Goal: Task Accomplishment & Management: Manage account settings

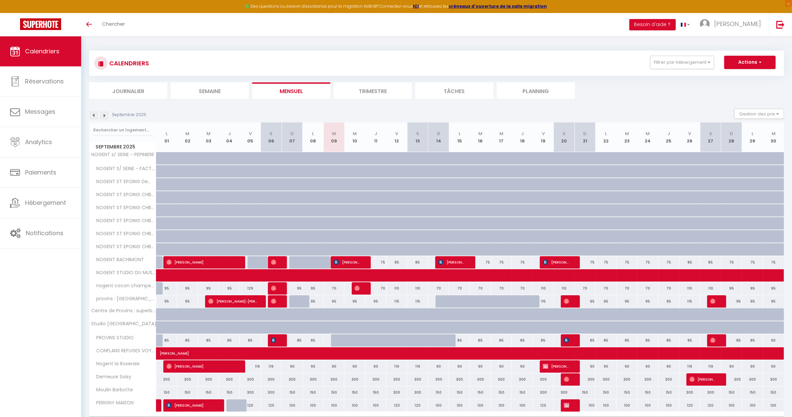
scroll to position [41, 0]
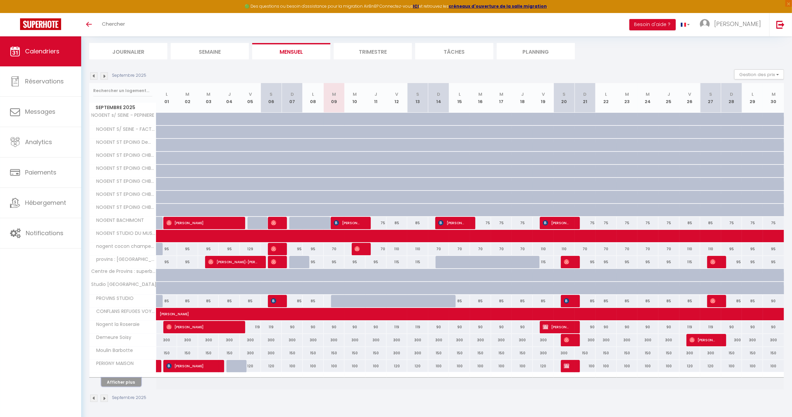
click at [121, 381] on button "Afficher plus" at bounding box center [121, 382] width 40 height 9
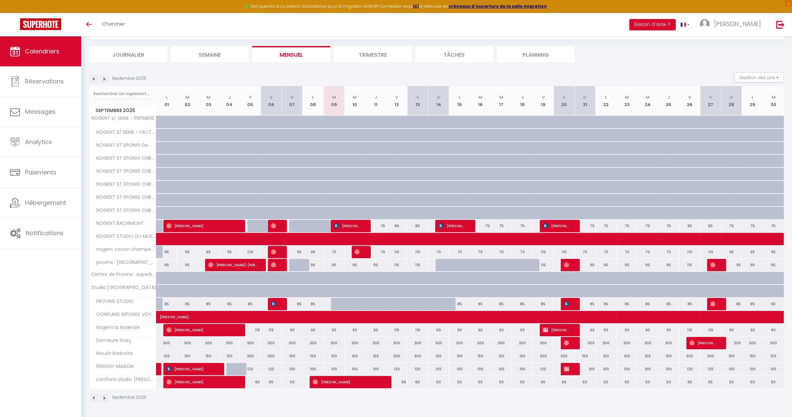
scroll to position [37, 0]
click at [309, 370] on div "100" at bounding box center [312, 369] width 21 height 12
type input "100"
type input "Lun 08 Septembre 2025"
type input "[DATE]"
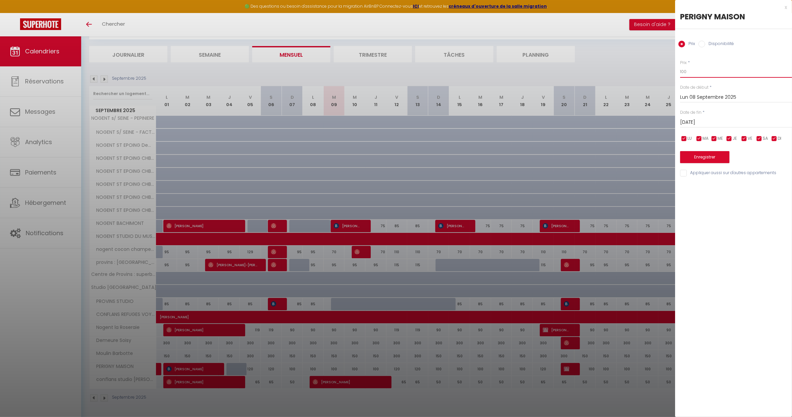
drag, startPoint x: 692, startPoint y: 73, endPoint x: 664, endPoint y: 73, distance: 27.7
click at [664, 73] on body "🟢 Des questions ou besoin d'assistance pour la migration AirBnB? Connectez-vous…" at bounding box center [396, 208] width 792 height 417
type input "90"
click at [717, 124] on input "[DATE]" at bounding box center [736, 122] width 112 height 9
click at [762, 174] on span "12" at bounding box center [758, 173] width 14 height 13
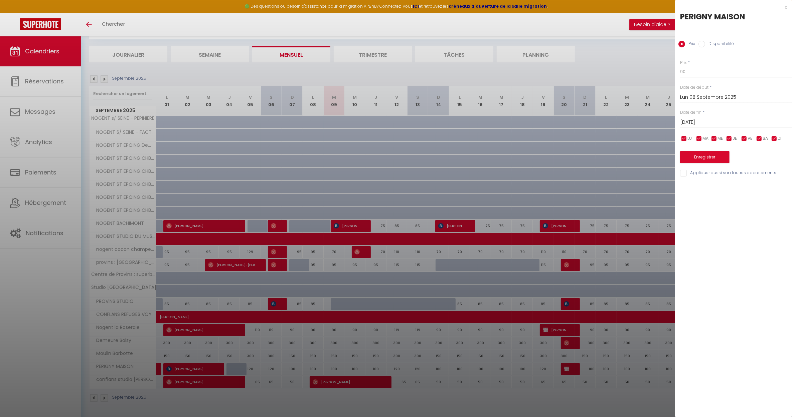
type input "Ven 12 Septembre 2025"
click at [717, 158] on button "Enregistrer" at bounding box center [704, 157] width 49 height 12
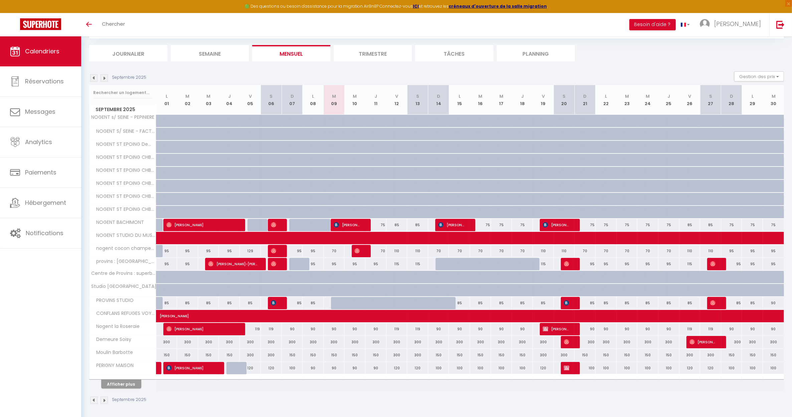
click at [396, 371] on div "120" at bounding box center [396, 368] width 21 height 12
type input "120"
type input "Ven 12 Septembre 2025"
type input "[DATE]"
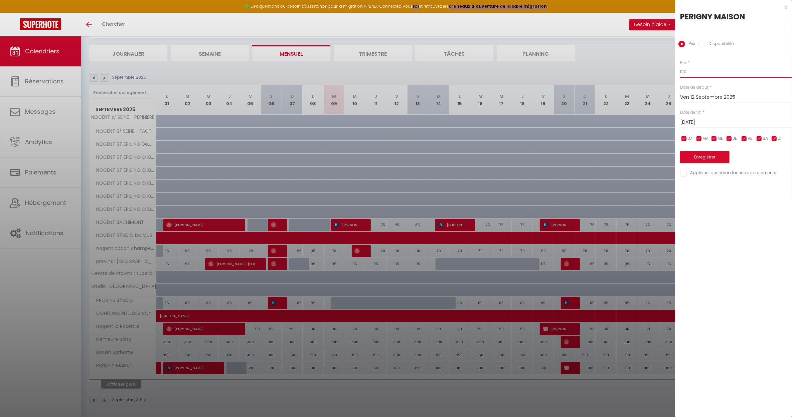
click at [688, 72] on input "120" at bounding box center [736, 72] width 112 height 12
type input "110"
click at [712, 122] on input "[DATE]" at bounding box center [736, 122] width 112 height 9
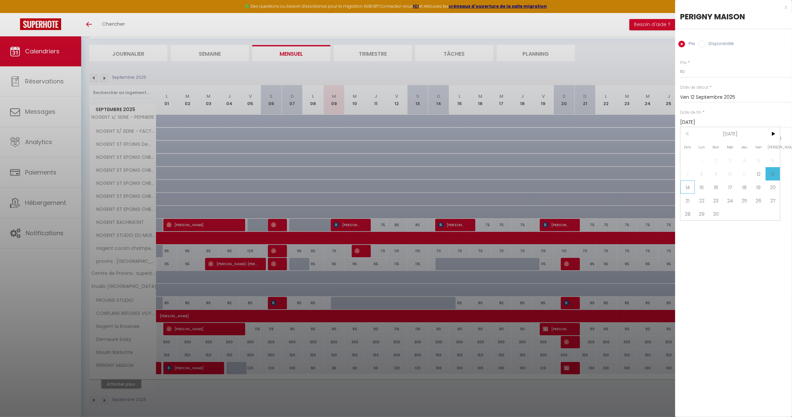
click at [690, 187] on span "14" at bounding box center [687, 187] width 14 height 13
type input "Dim 14 Septembre 2025"
click at [705, 156] on button "Enregistrer" at bounding box center [704, 157] width 49 height 12
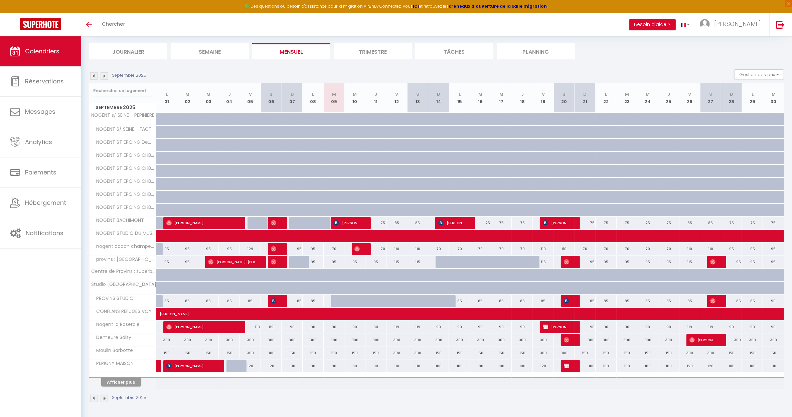
scroll to position [41, 0]
click at [47, 198] on link "Hébergement" at bounding box center [40, 203] width 81 height 30
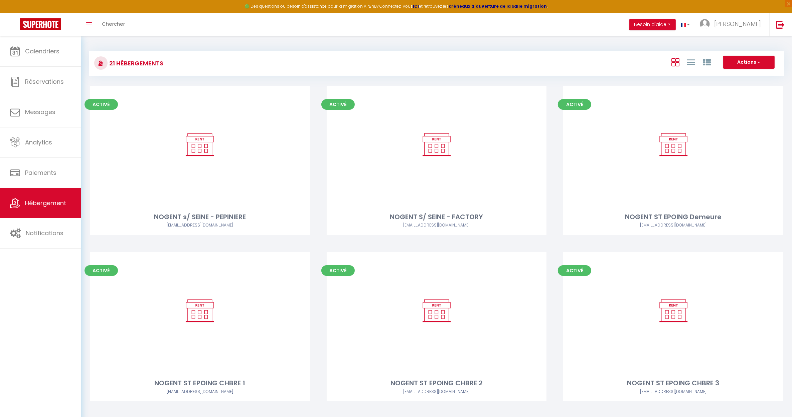
click at [39, 51] on span "Calendriers" at bounding box center [42, 51] width 34 height 8
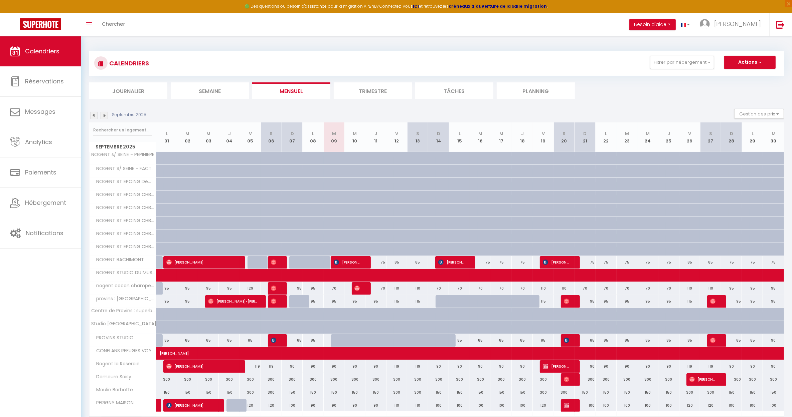
click at [330, 40] on div "CALENDRIERS Filtrer par hébergement Tous NOGENT s/ [GEOGRAPHIC_DATA] NOGENT S/ …" at bounding box center [436, 246] width 710 height 420
click at [34, 72] on link "Réservations" at bounding box center [40, 81] width 81 height 30
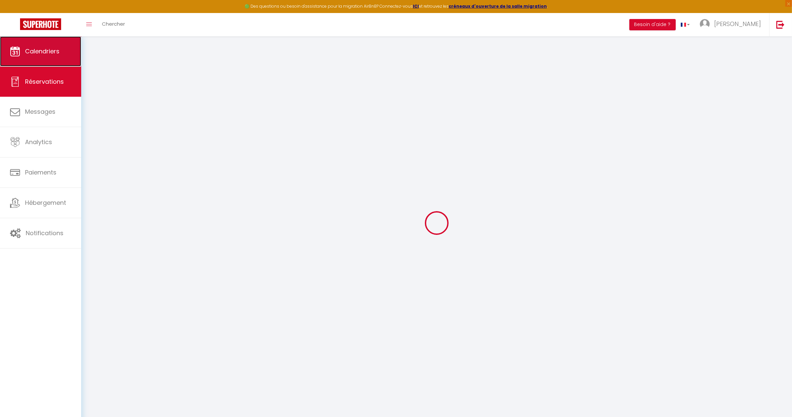
click at [35, 57] on link "Calendriers" at bounding box center [40, 51] width 81 height 30
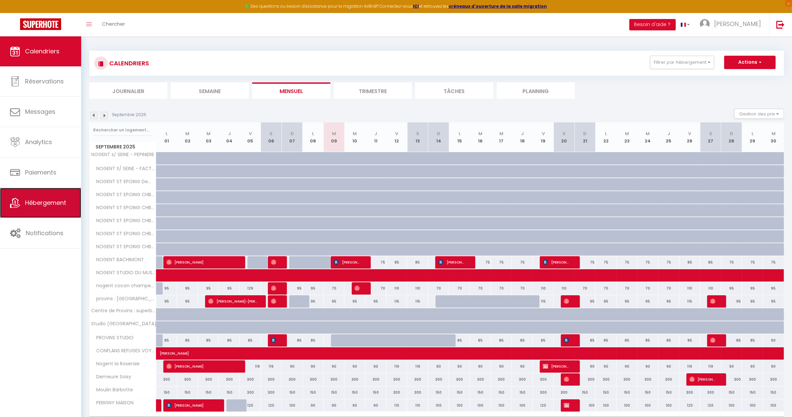
click at [37, 210] on link "Hébergement" at bounding box center [40, 203] width 81 height 30
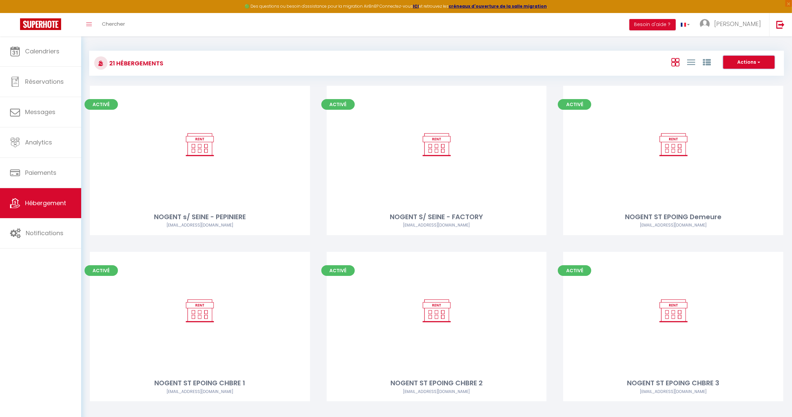
click at [749, 63] on button "Actions" at bounding box center [748, 62] width 51 height 13
click at [728, 77] on li "Créer un Hébergement" at bounding box center [743, 75] width 61 height 7
select select "3"
select select "2"
select select "1"
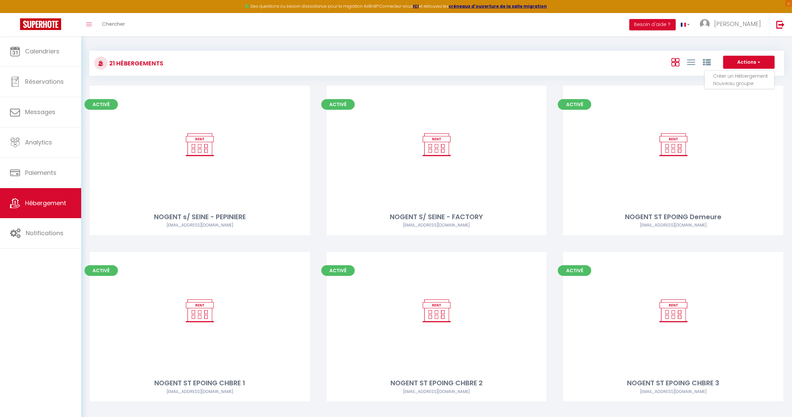
select select "1"
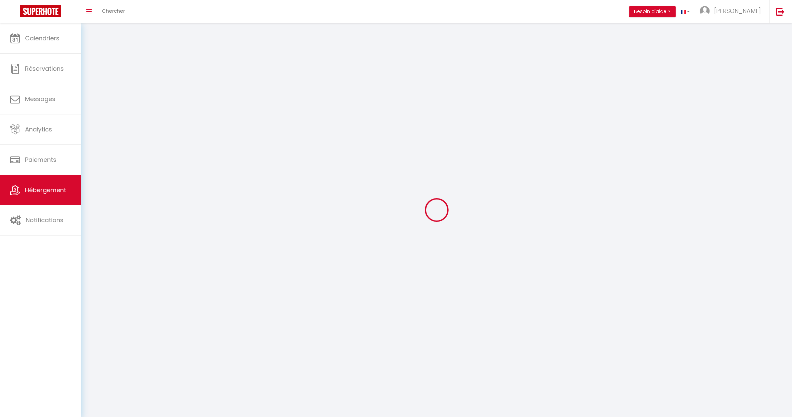
select select
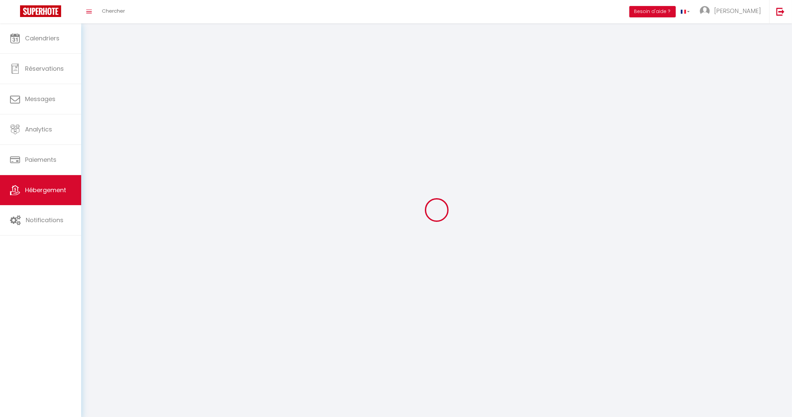
checkbox input "false"
select select
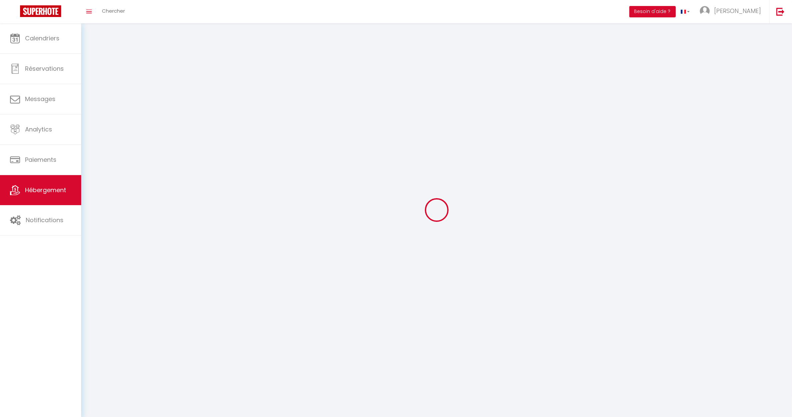
select select
select select "1"
select select
select select "28"
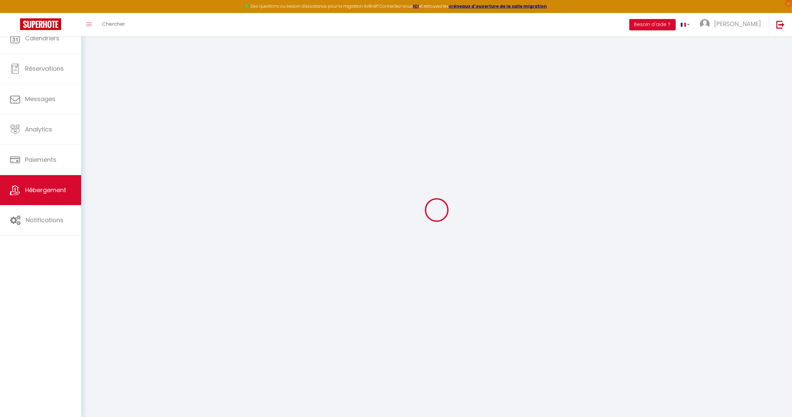
select select
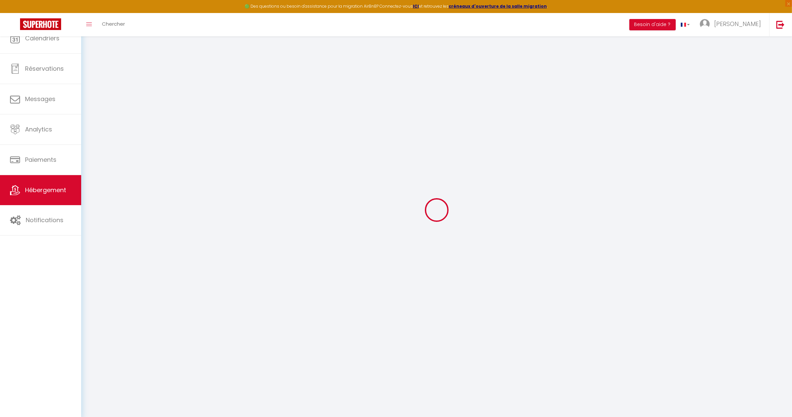
select select
checkbox input "false"
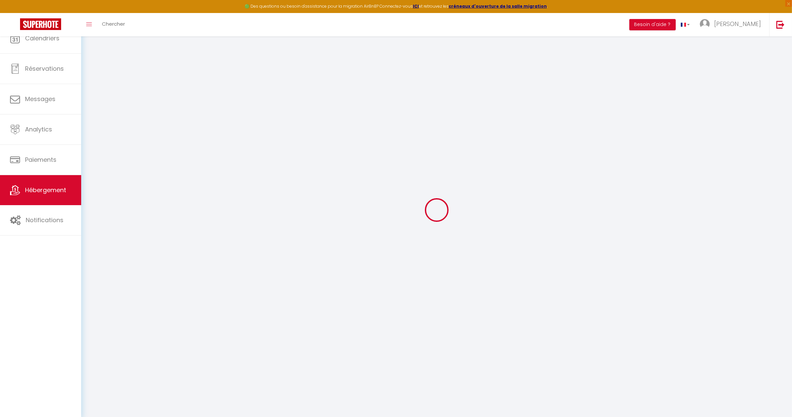
select select
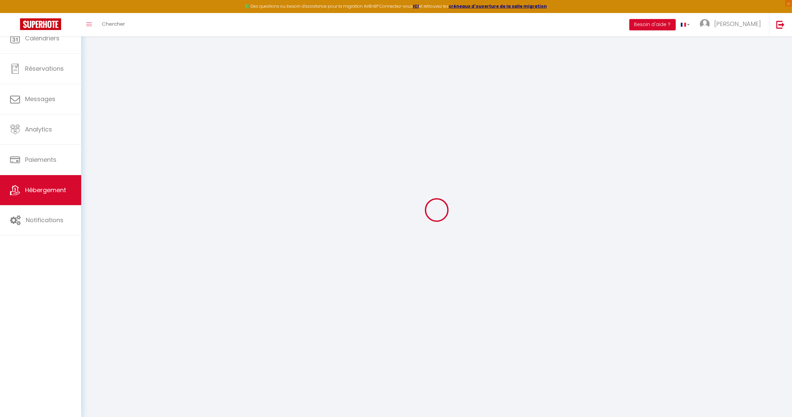
select select
checkbox input "false"
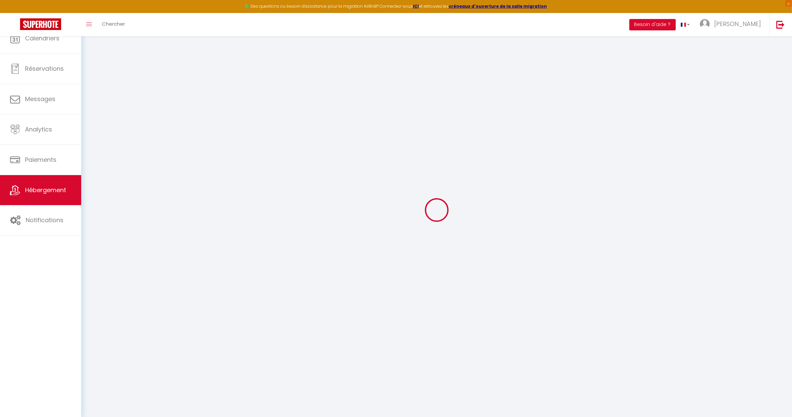
checkbox input "false"
select select
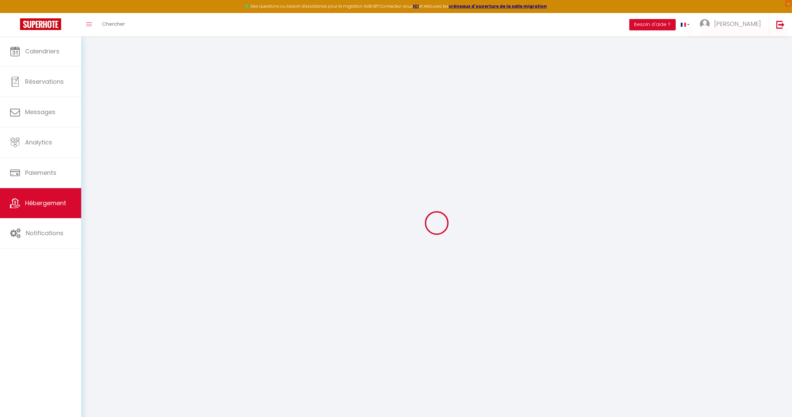
select select
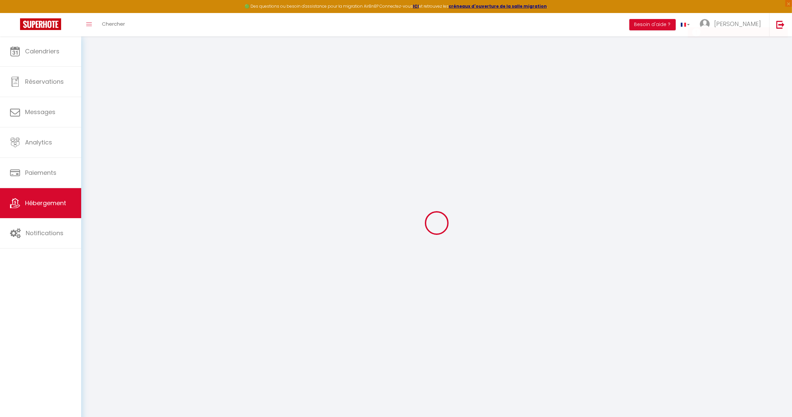
select select
checkbox input "false"
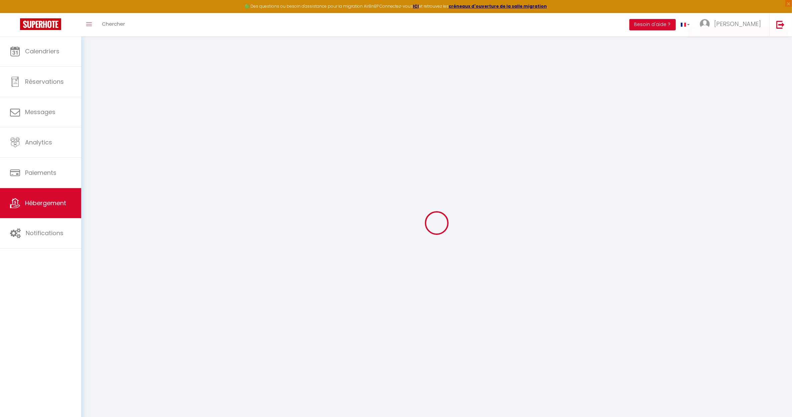
select select
checkbox input "false"
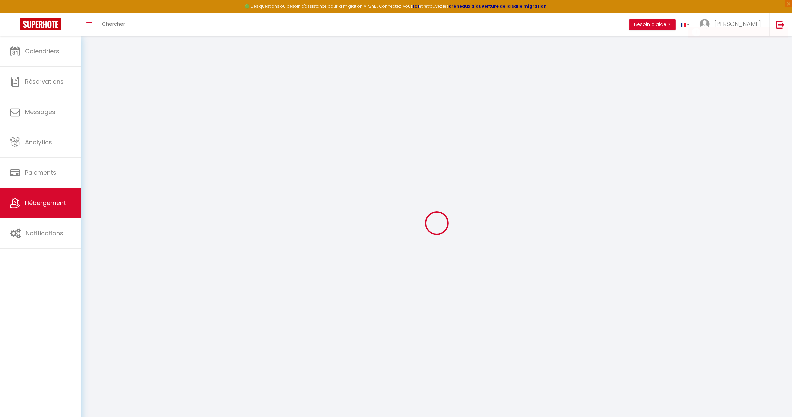
checkbox input "false"
select select
select select "15:00"
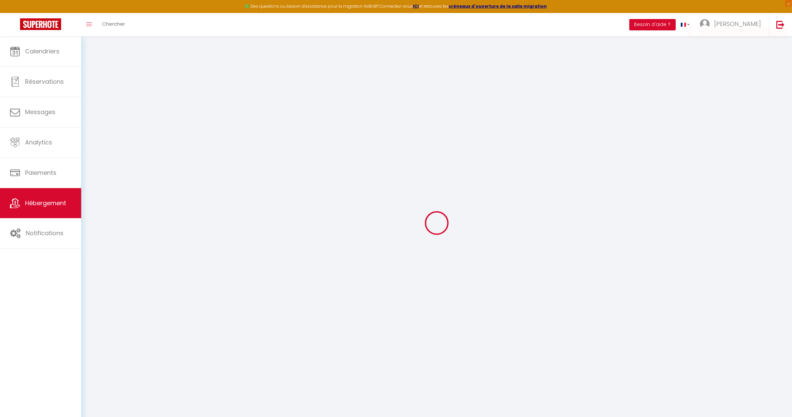
select select "23:45"
select select "11:00"
select select "30"
select select "120"
select select
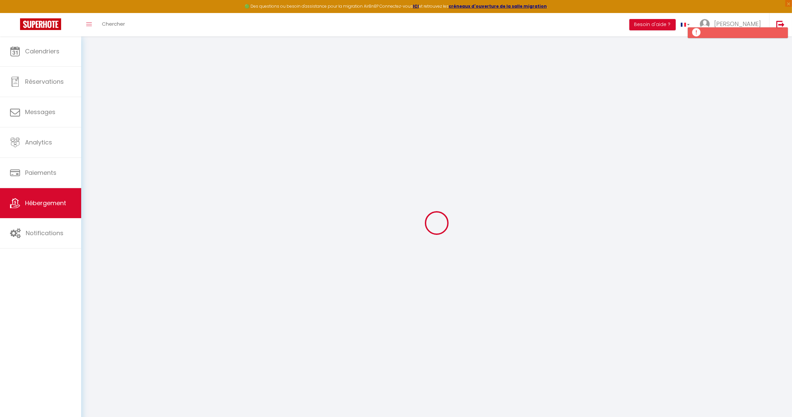
checkbox input "false"
select select
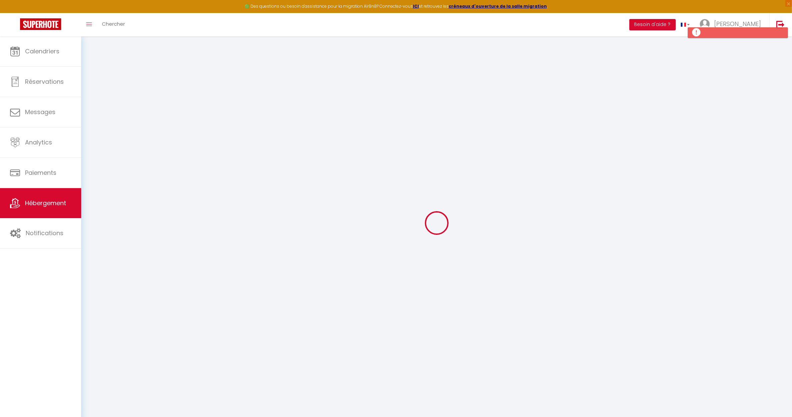
select select
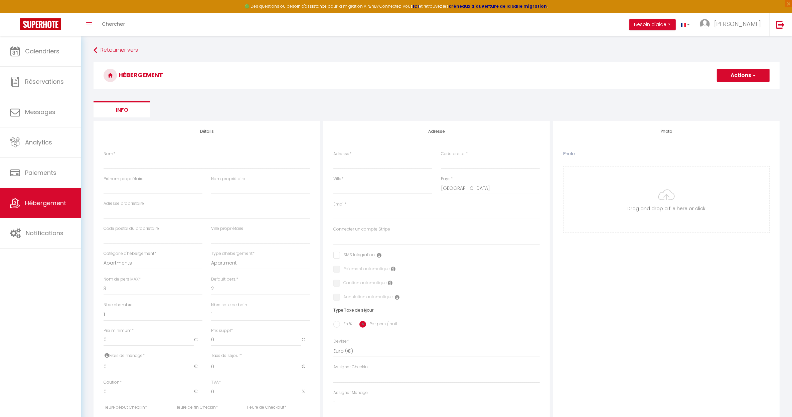
click at [216, 104] on ul "Info" at bounding box center [436, 109] width 686 height 16
click at [740, 23] on link "[PERSON_NAME]" at bounding box center [731, 24] width 74 height 23
click at [675, 27] on button "Besoin d'aide ?" at bounding box center [652, 24] width 46 height 11
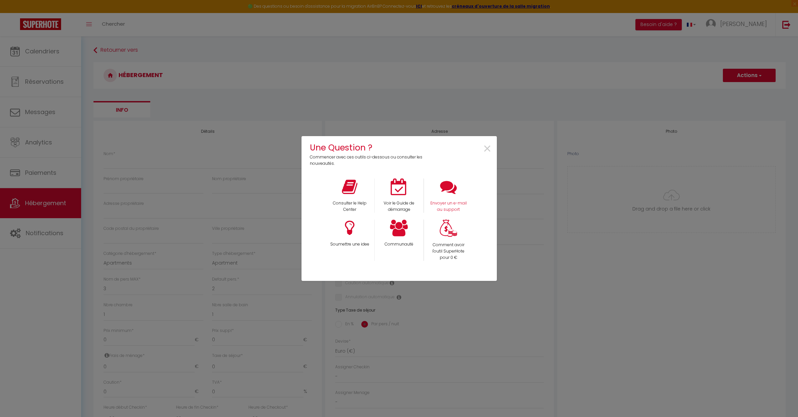
click at [458, 184] on div "Envoyer un e-mail au support" at bounding box center [448, 196] width 49 height 34
click at [441, 190] on icon at bounding box center [448, 187] width 17 height 17
click at [489, 146] on span "×" at bounding box center [487, 149] width 9 height 21
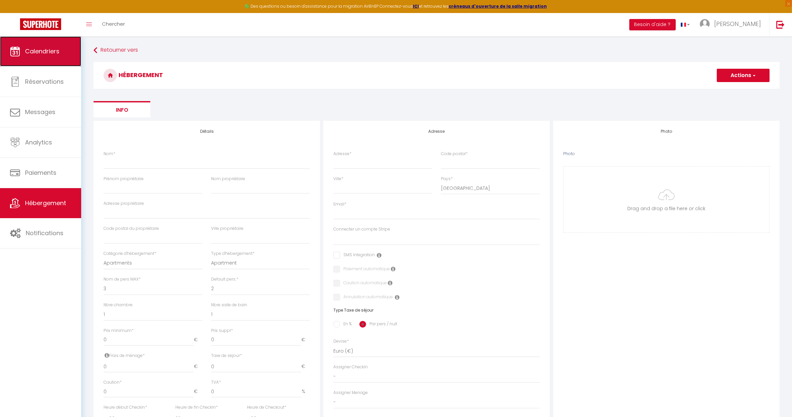
click at [33, 57] on link "Calendriers" at bounding box center [40, 51] width 81 height 30
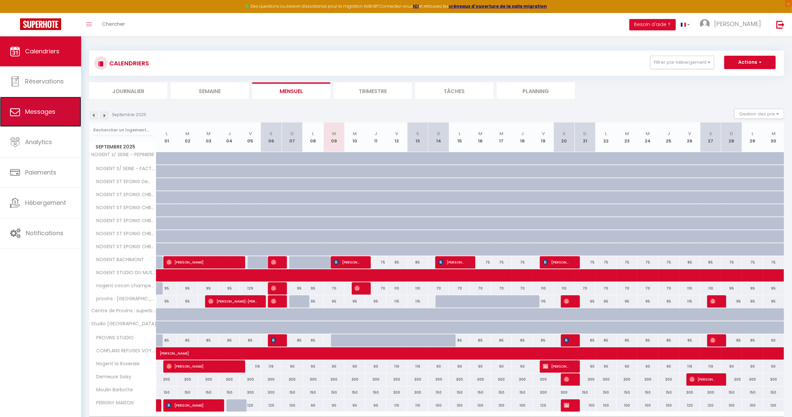
click at [27, 103] on link "Messages" at bounding box center [40, 112] width 81 height 30
select select "message"
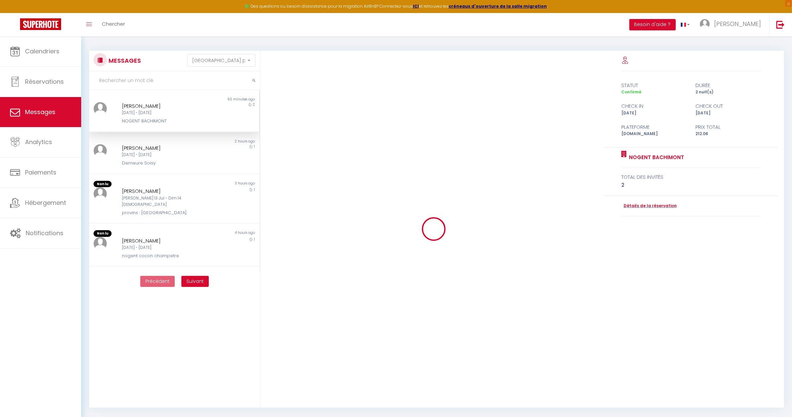
scroll to position [503, 0]
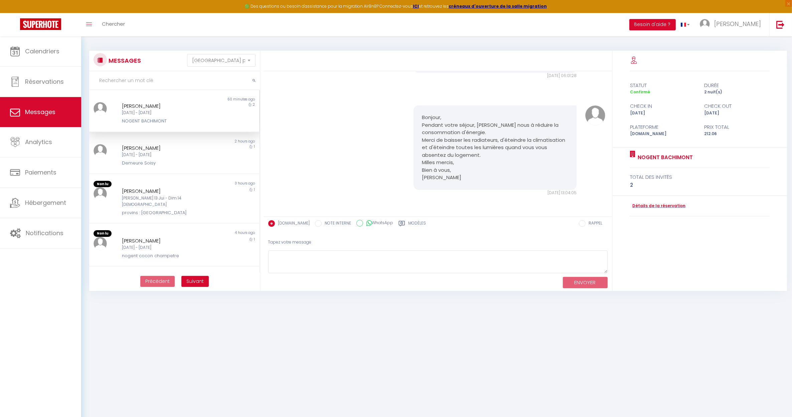
click at [134, 101] on div "Non lu" at bounding box center [131, 99] width 85 height 5
click at [34, 44] on link "Calendriers" at bounding box center [40, 51] width 81 height 30
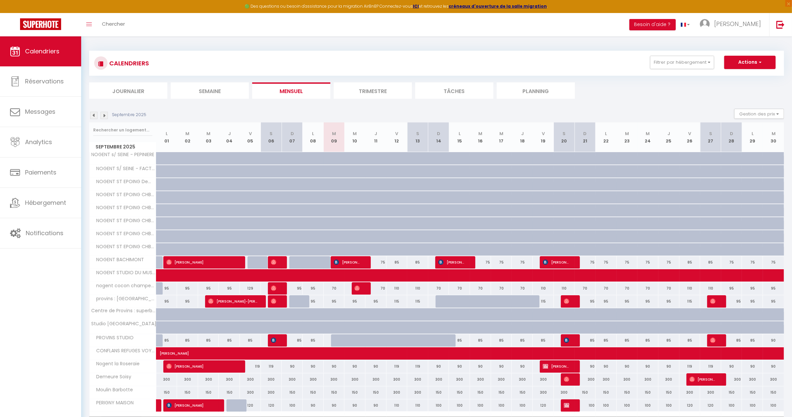
click at [105, 116] on img at bounding box center [103, 115] width 7 height 7
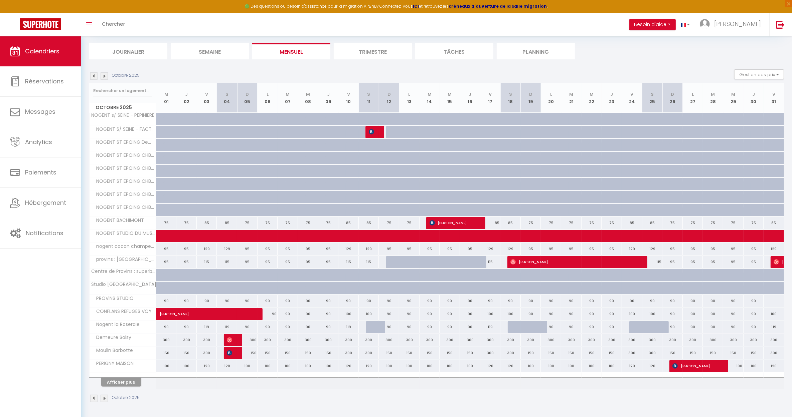
scroll to position [41, 0]
click at [121, 383] on button "Afficher plus" at bounding box center [121, 382] width 40 height 9
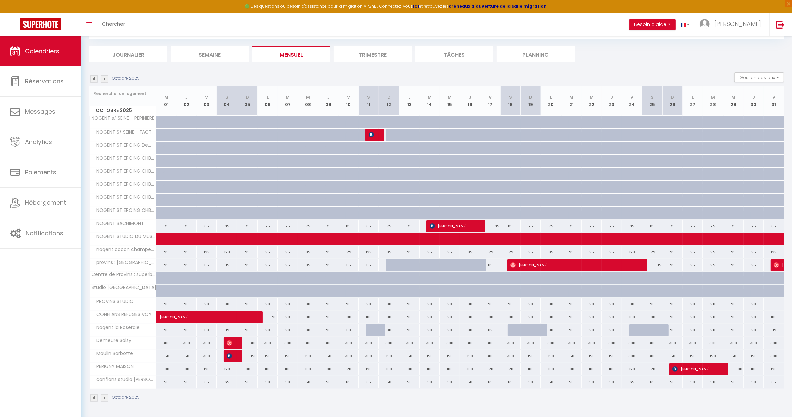
scroll to position [37, 0]
click at [230, 342] on img at bounding box center [229, 343] width 5 height 5
select select "OK"
select select "0"
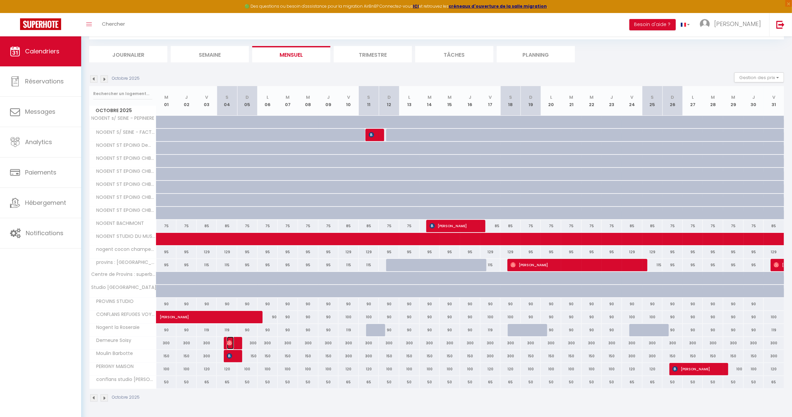
select select "0"
select select "1"
select select
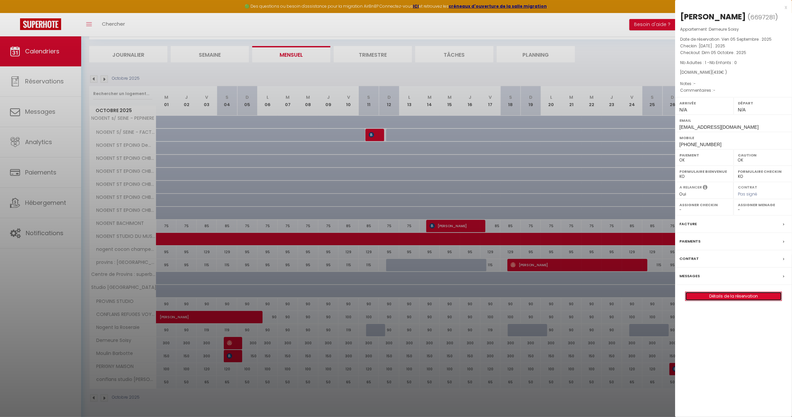
click at [720, 301] on link "Détails de la réservation" at bounding box center [733, 296] width 96 height 9
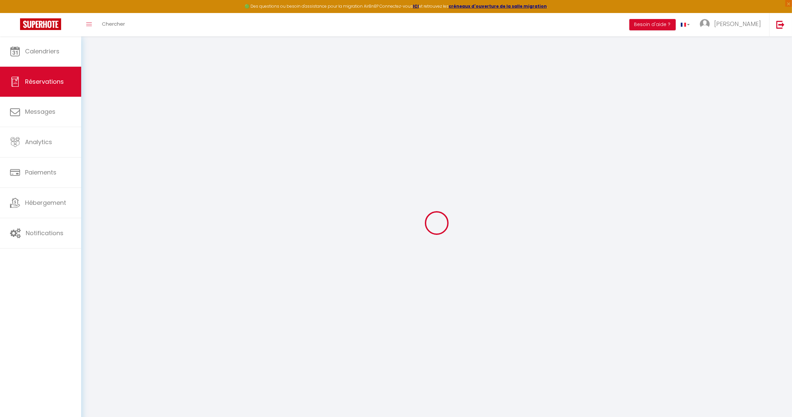
select select
checkbox input "false"
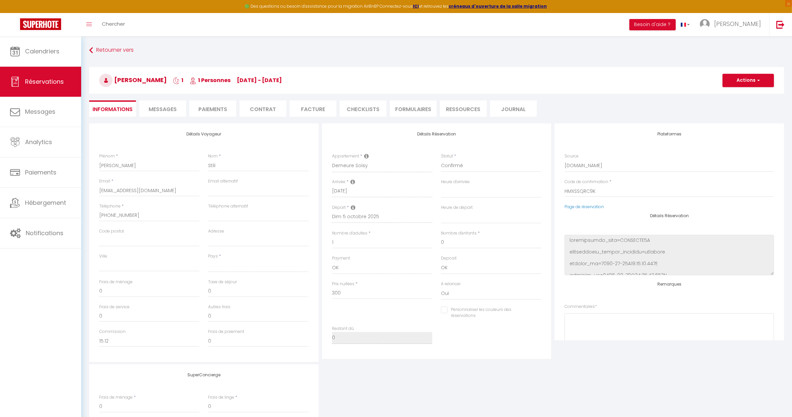
select select
type input "120"
type input "13"
select select
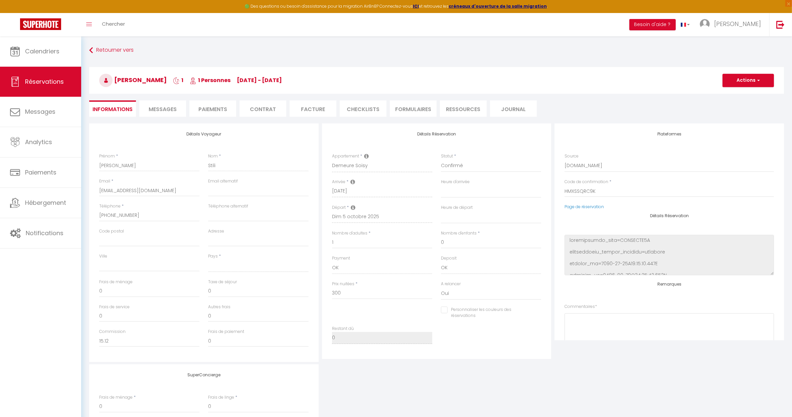
checkbox input "false"
select select
checkbox input "false"
select select
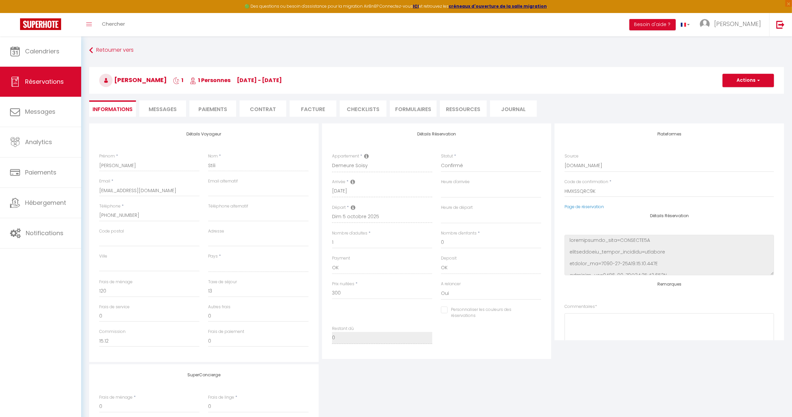
click at [416, 109] on li "FORMULAIRES" at bounding box center [413, 108] width 47 height 16
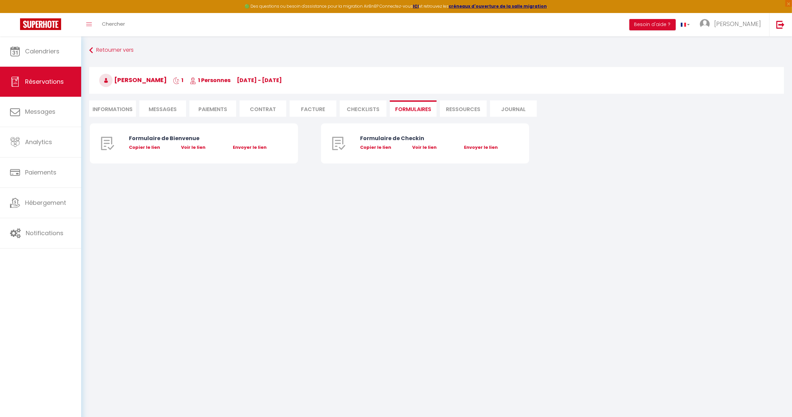
click at [159, 108] on span "Messages" at bounding box center [163, 109] width 28 height 8
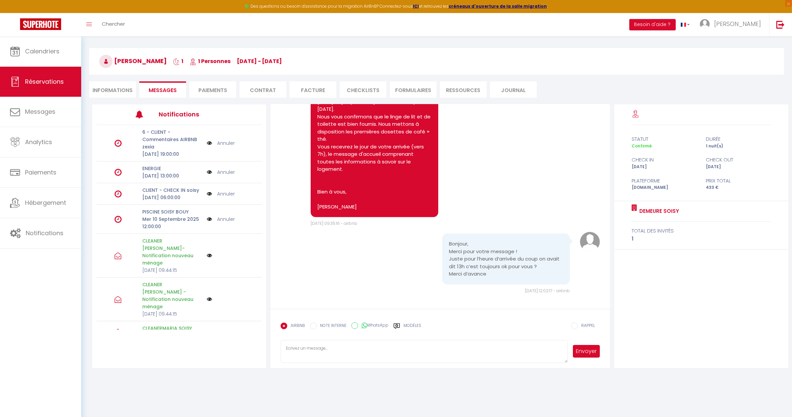
scroll to position [36, 0]
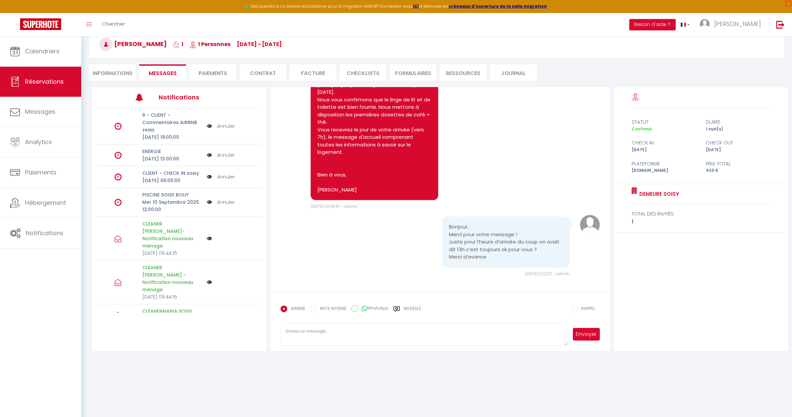
drag, startPoint x: 308, startPoint y: 333, endPoint x: 317, endPoint y: 332, distance: 9.4
click at [308, 333] on textarea at bounding box center [423, 334] width 287 height 23
type textarea "Bonjour Jenna, il s'agit d'un message automatique. oui comme convenu, votre arr…"
click at [589, 334] on button "Envoyer" at bounding box center [586, 334] width 27 height 13
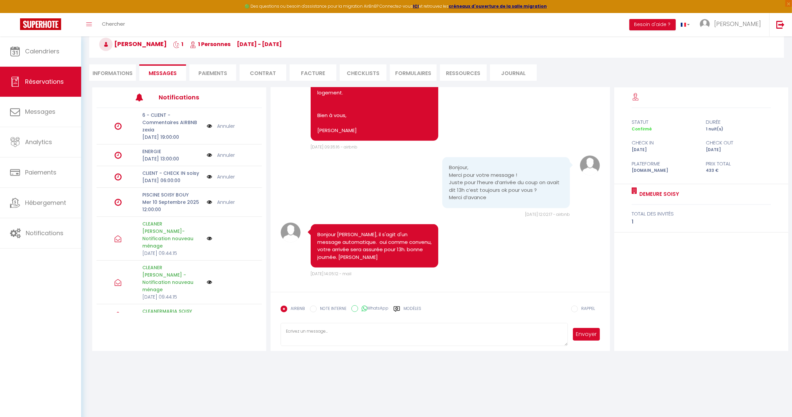
scroll to position [486, 0]
click at [366, 197] on div "Bonjour, Merci pour votre message ! Juste pour l’heure d’arrivée du coup on ava…" at bounding box center [439, 186] width 319 height 62
click at [55, 120] on link "Messages" at bounding box center [40, 112] width 81 height 30
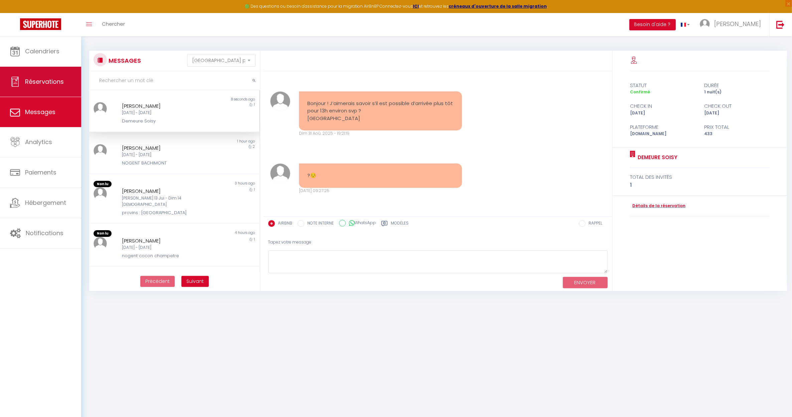
scroll to position [627, 0]
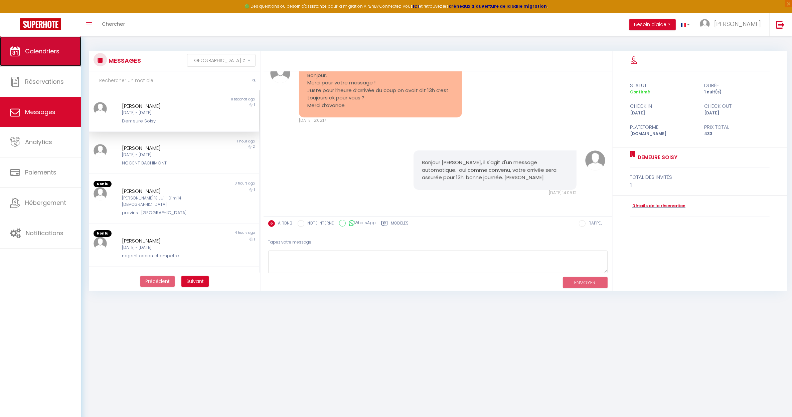
click at [49, 61] on link "Calendriers" at bounding box center [40, 51] width 81 height 30
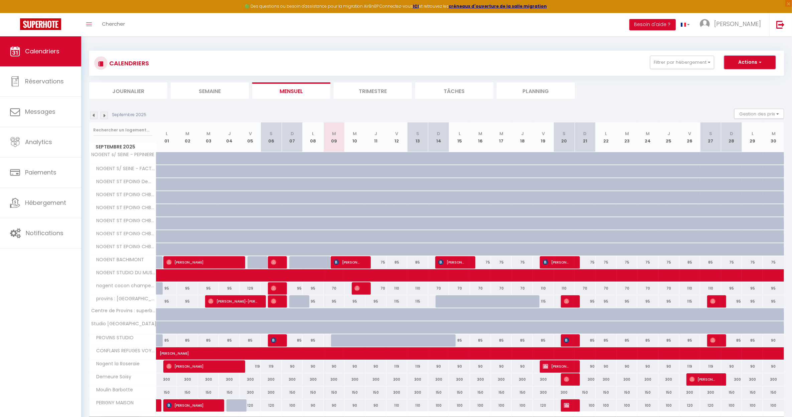
click at [747, 61] on button "Actions" at bounding box center [749, 62] width 51 height 13
click at [18, 208] on icon at bounding box center [15, 203] width 10 height 10
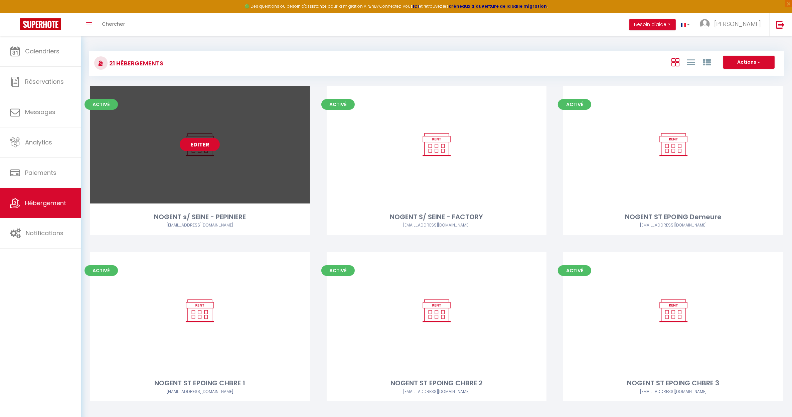
click at [206, 142] on link "Editer" at bounding box center [200, 144] width 40 height 13
select select "3"
select select "2"
select select "1"
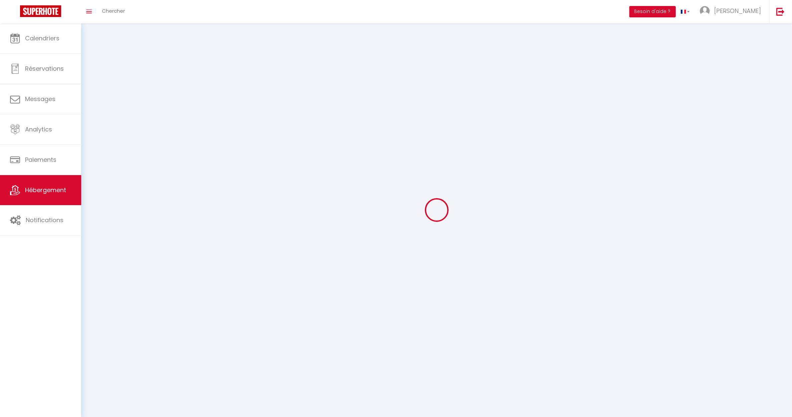
select select
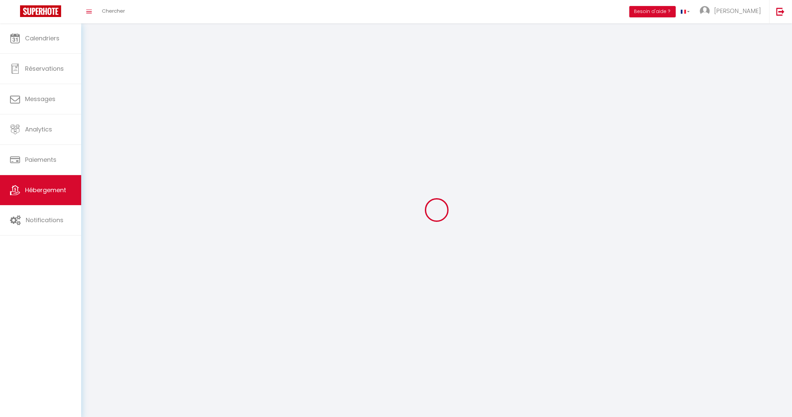
select select
checkbox input "false"
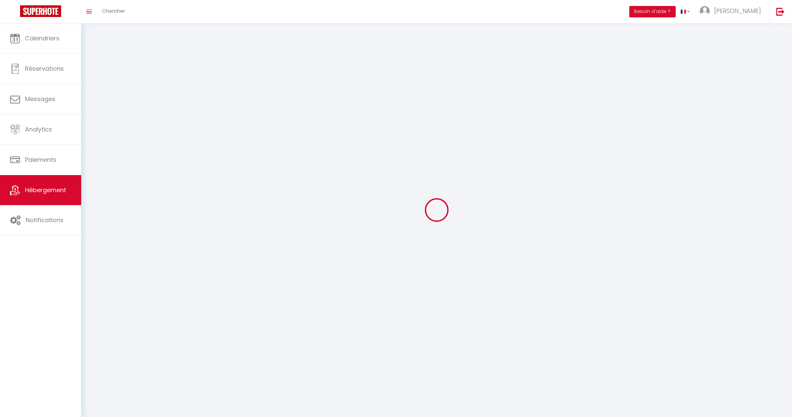
checkbox input "false"
select select
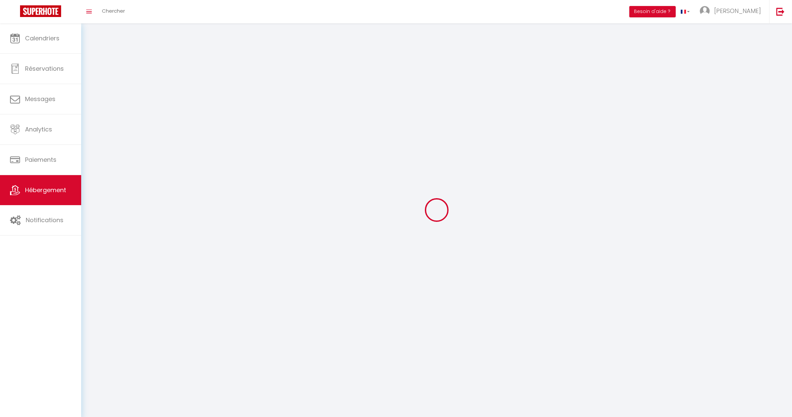
select select
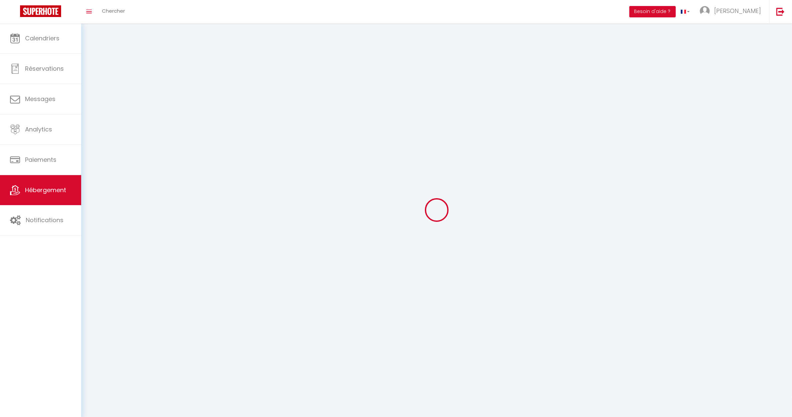
select select
checkbox input "false"
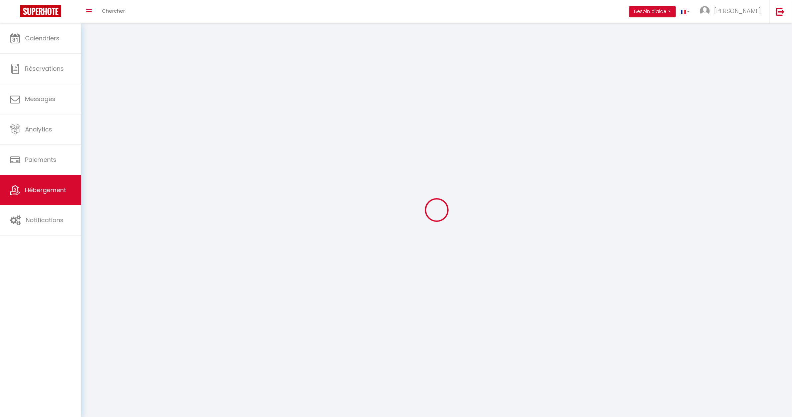
select select
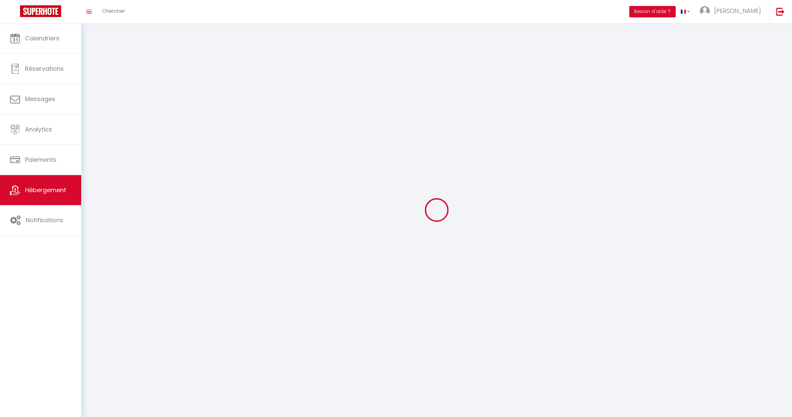
select select
checkbox input "false"
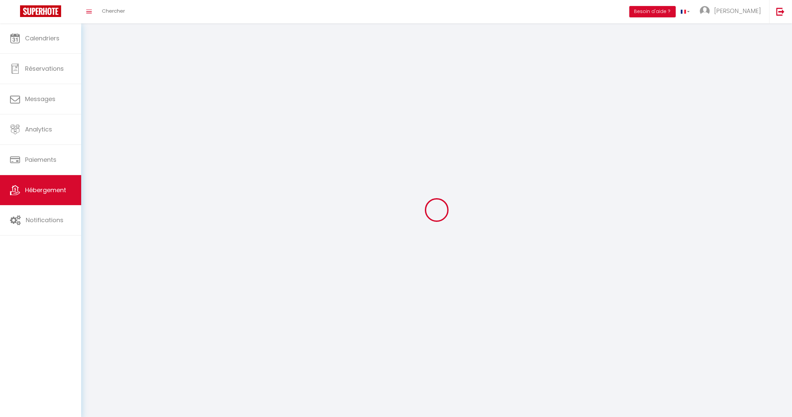
checkbox input "false"
select select
select select "1"
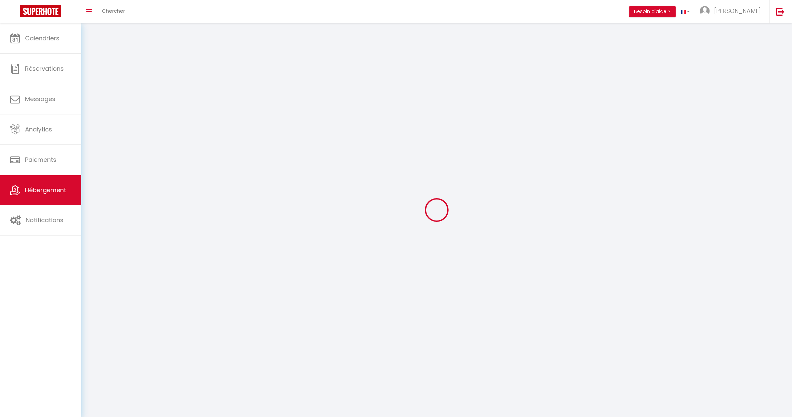
select select
select select "28"
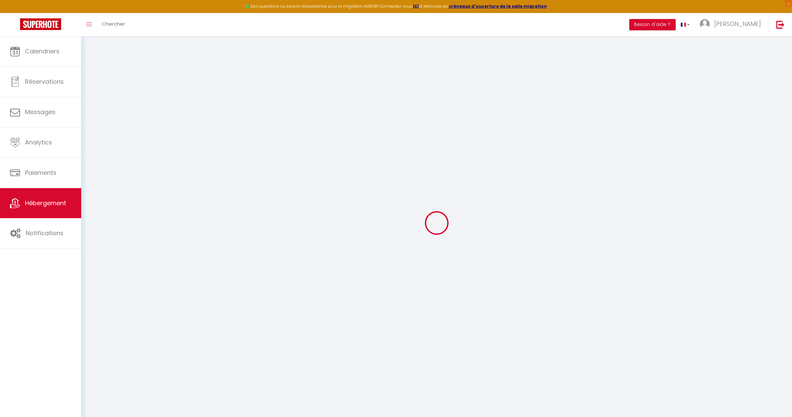
select select
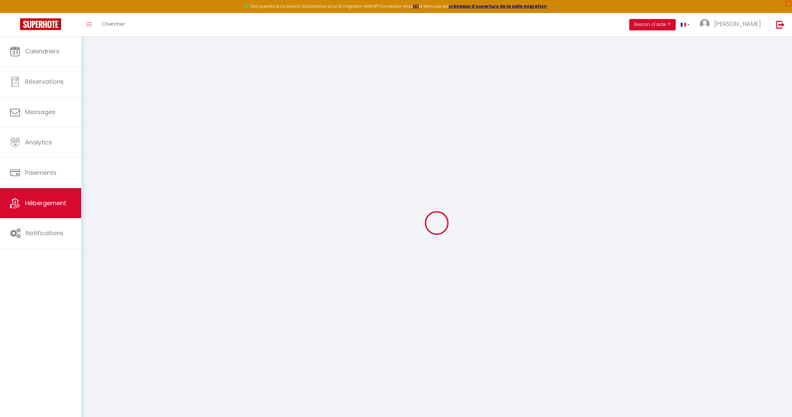
select select
checkbox input "false"
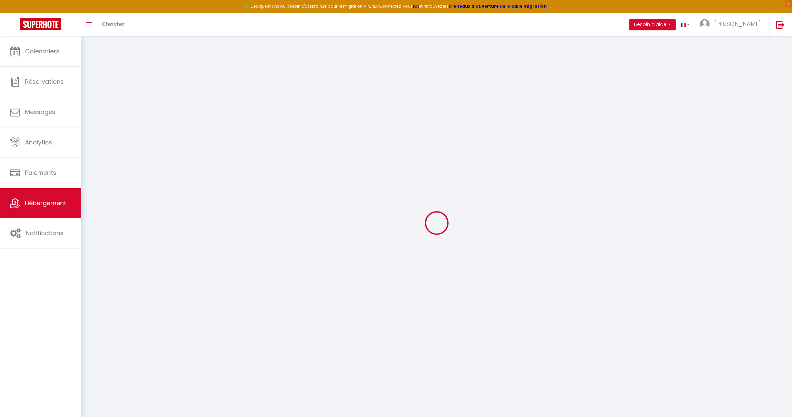
select select
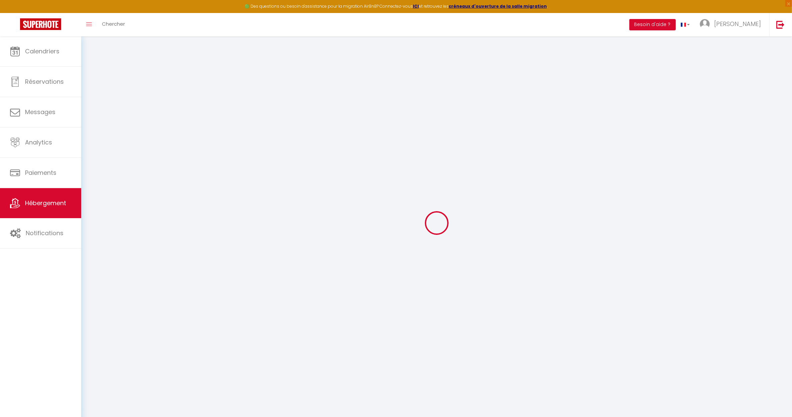
select select
checkbox input "false"
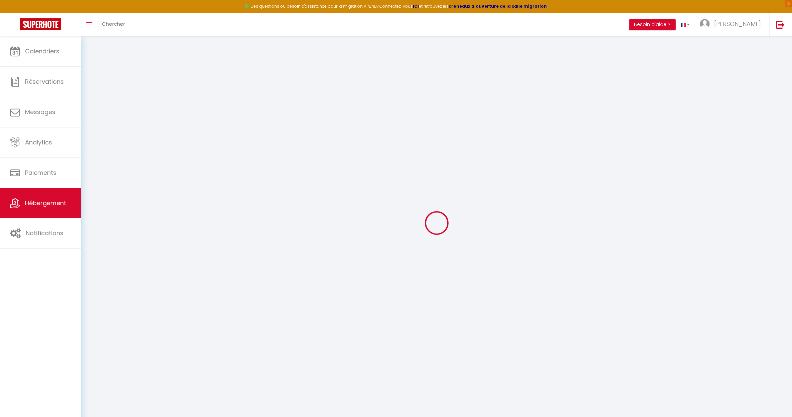
checkbox input "false"
select select
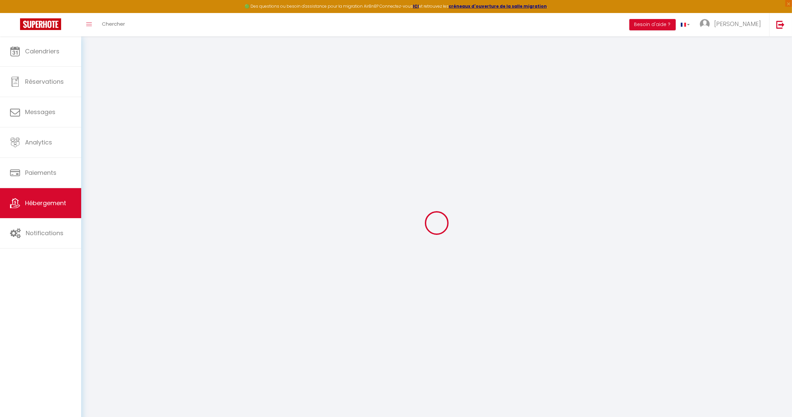
select select
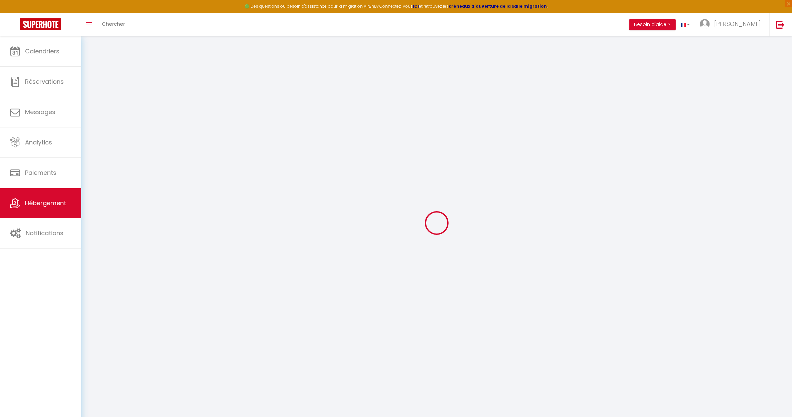
checkbox input "false"
select select
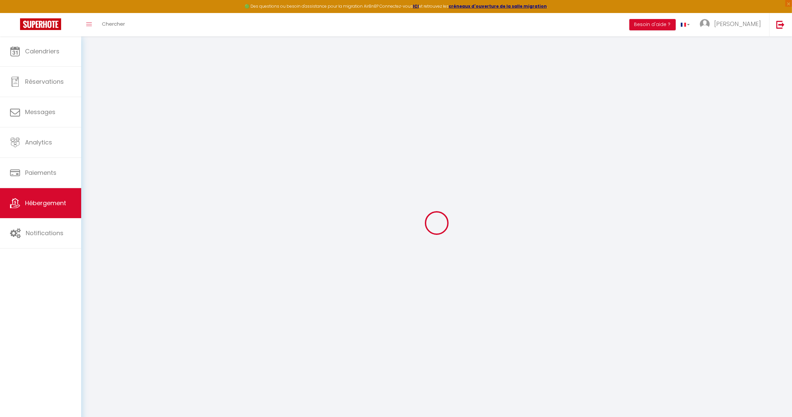
select select
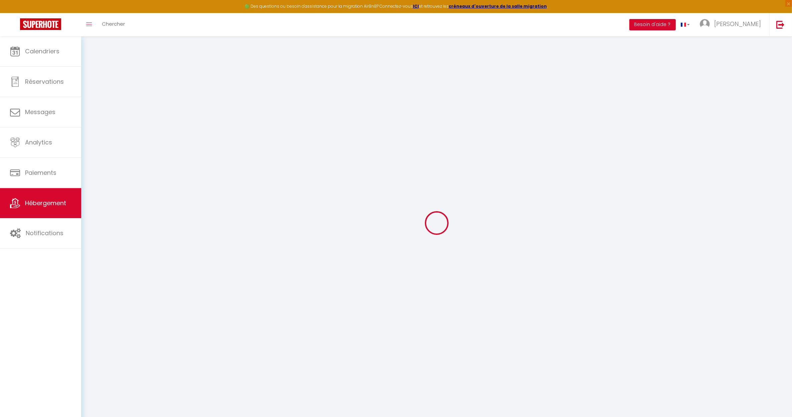
select select
checkbox input "false"
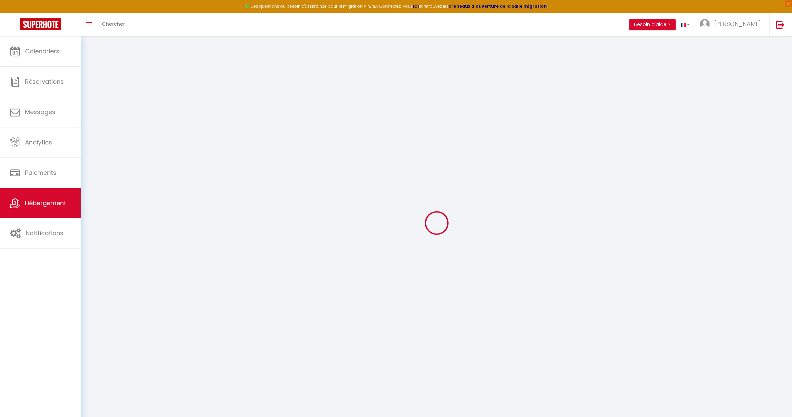
checkbox input "false"
select select
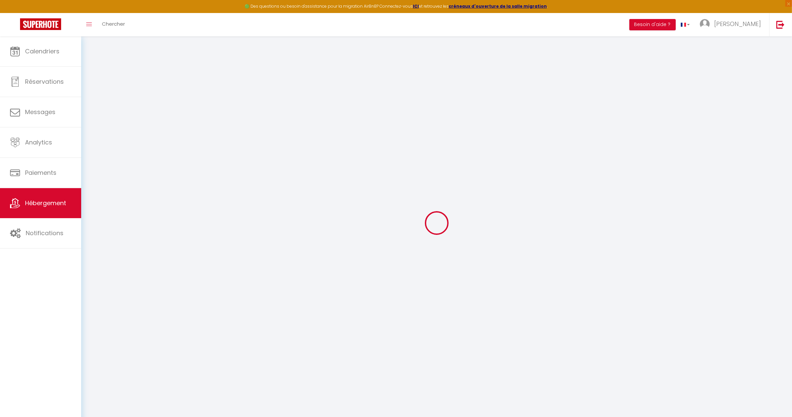
select select
checkbox input "false"
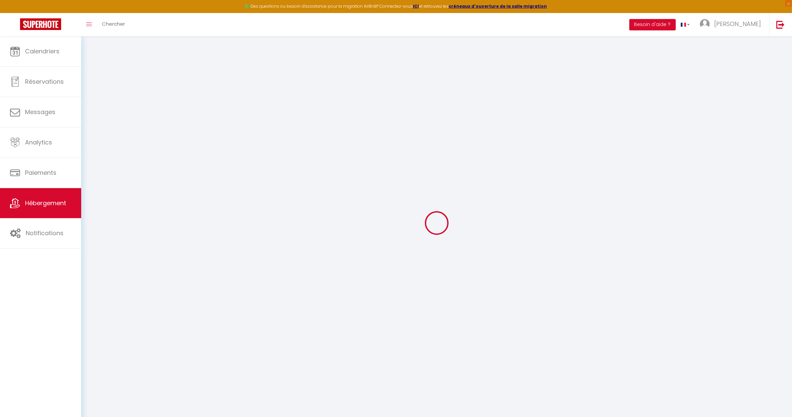
checkbox input "false"
select select
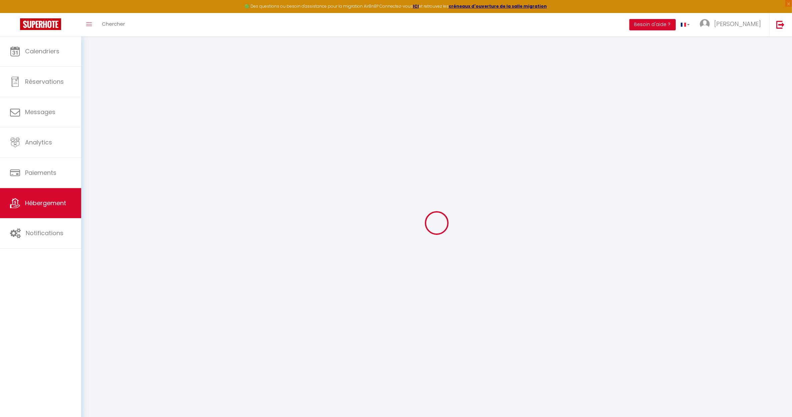
type input "NOGENT s/ SEINE - PEPINIERE"
type input "Cedric"
type input "HUARD"
type input "36 BIS AVENUE SAINT ROCH"
type input "10400"
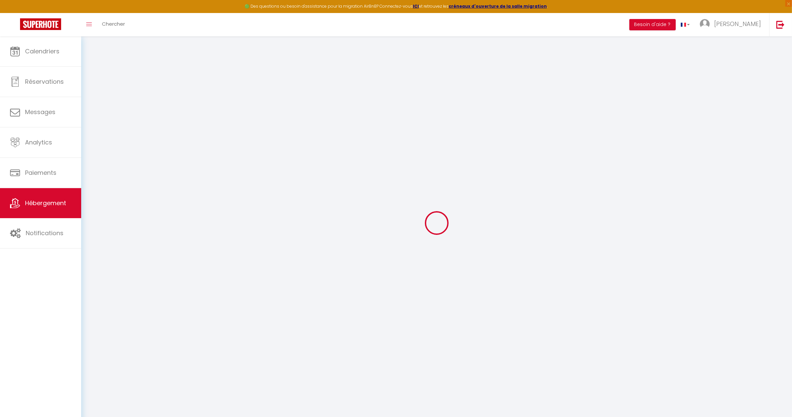
type input "NOGENT SUR SEINE"
select select
select select "2"
type input "70"
type input "20"
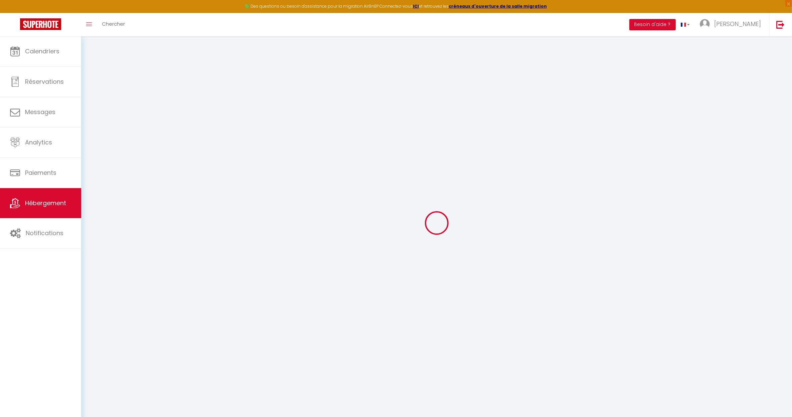
type input "35"
type input "5"
type input "3.10"
select select
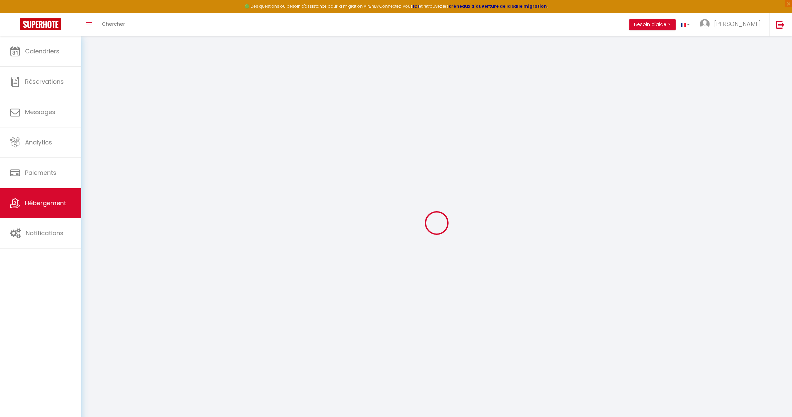
select select
type input "36 Bis Avenue de Saint-Roch"
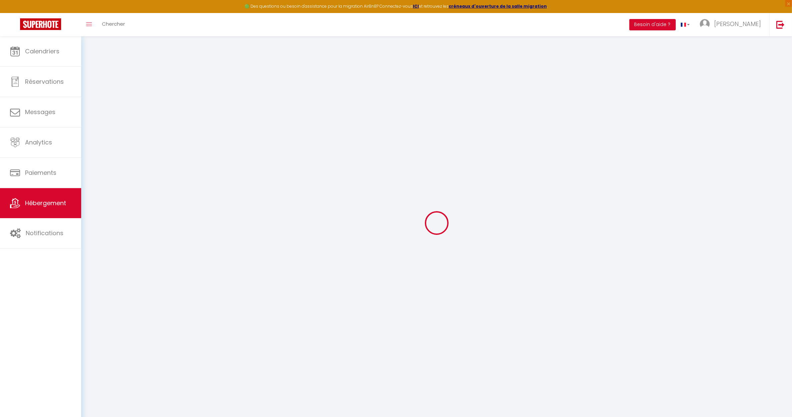
type input "10400"
type input "Nogent-sur-Seine"
type input "[EMAIL_ADDRESS][DOMAIN_NAME]"
select select
checkbox input "false"
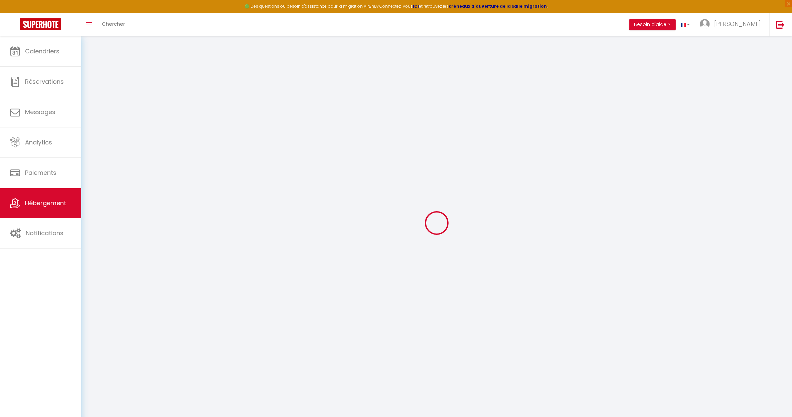
checkbox input "false"
radio input "true"
type input "0"
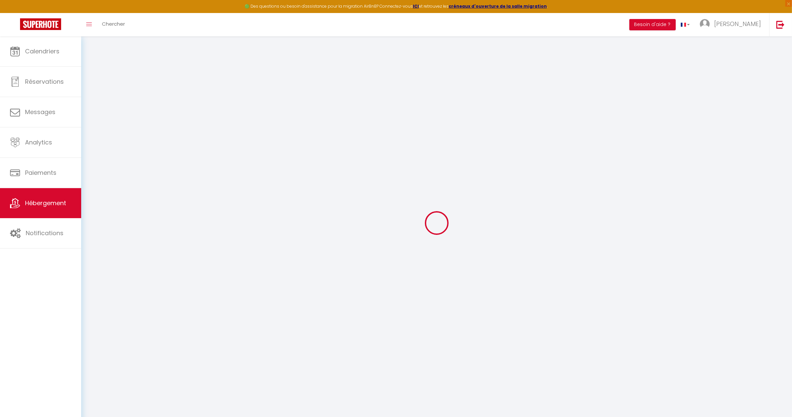
type input "15"
type input "0"
select select
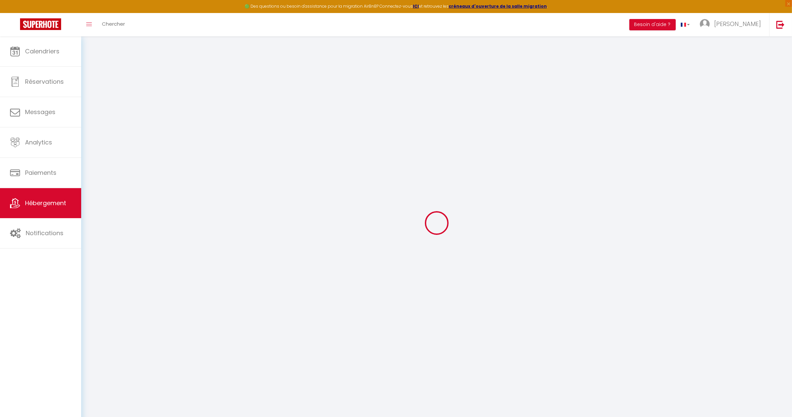
select select
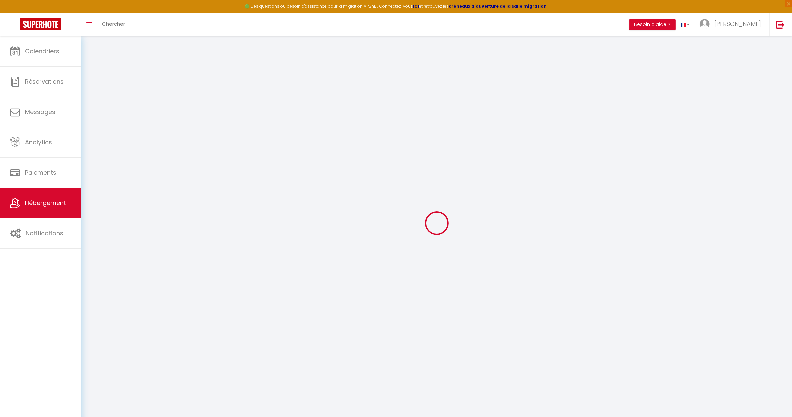
select select
checkbox input "false"
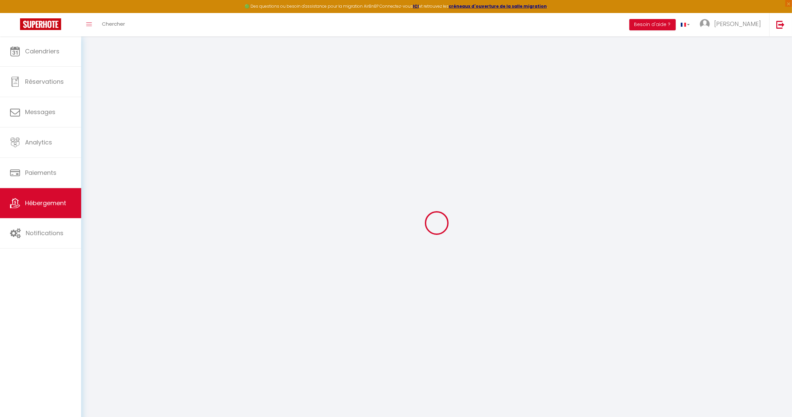
checkbox input "false"
select select
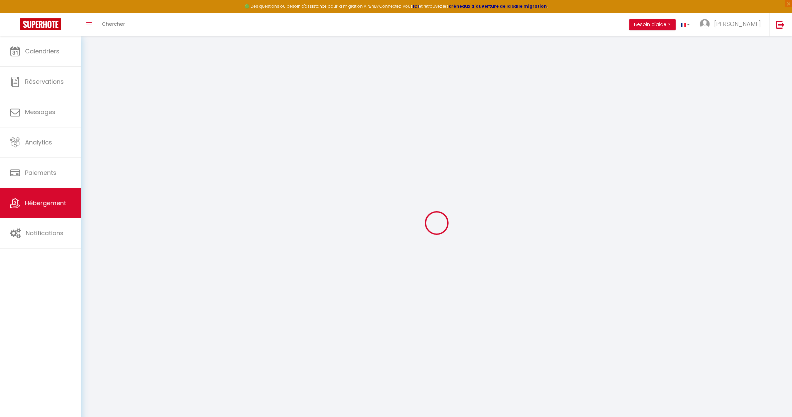
select select
checkbox input "false"
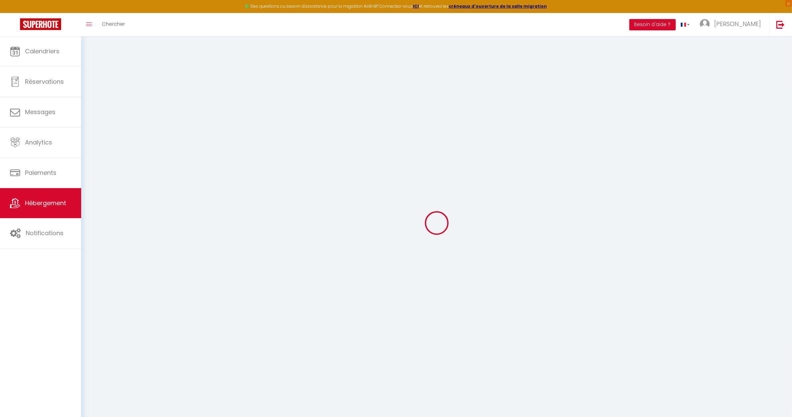
checkbox input "false"
select select
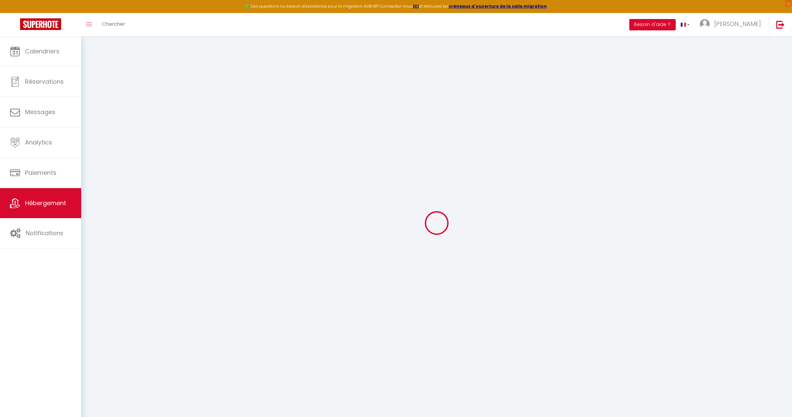
checkbox input "false"
select select "15:00"
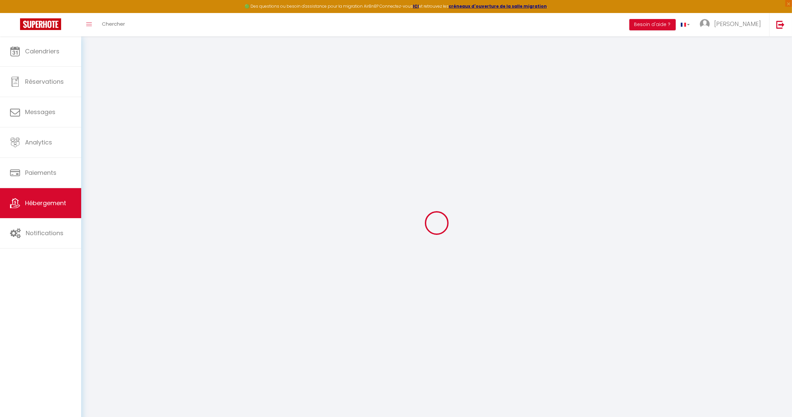
select select "00:00"
select select "11:00"
select select "30"
select select "120"
select select "22:00"
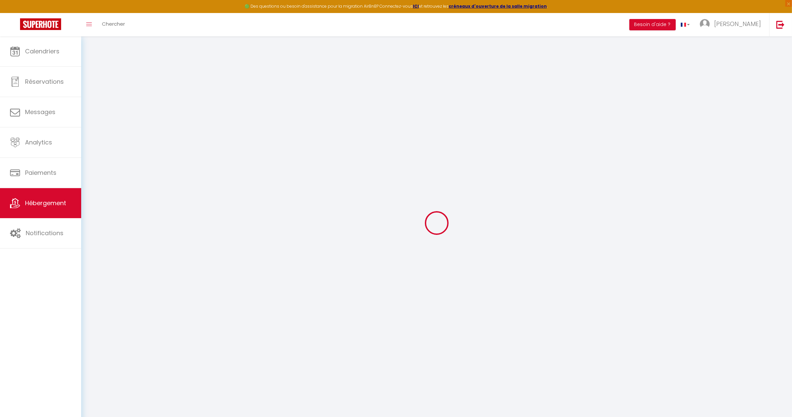
select select
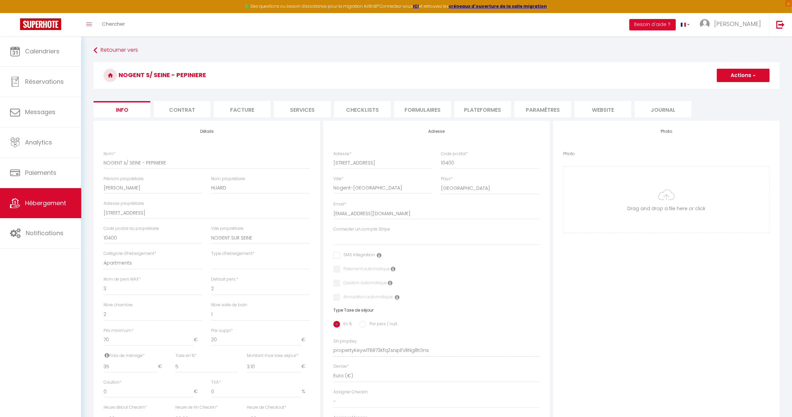
click at [733, 78] on button "Actions" at bounding box center [742, 75] width 53 height 13
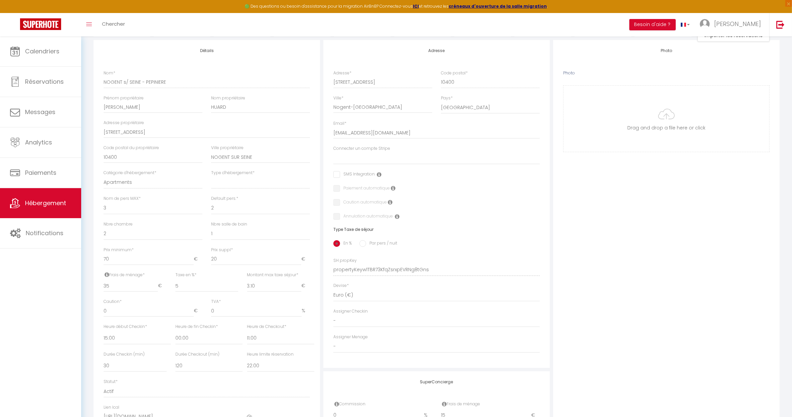
scroll to position [170, 0]
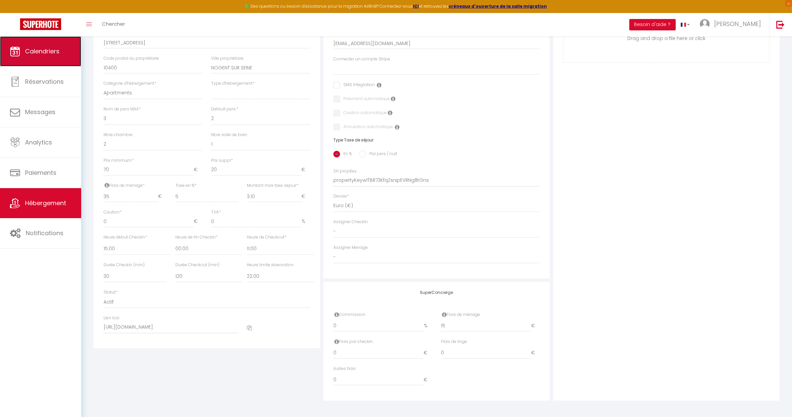
click at [67, 52] on link "Calendriers" at bounding box center [40, 51] width 81 height 30
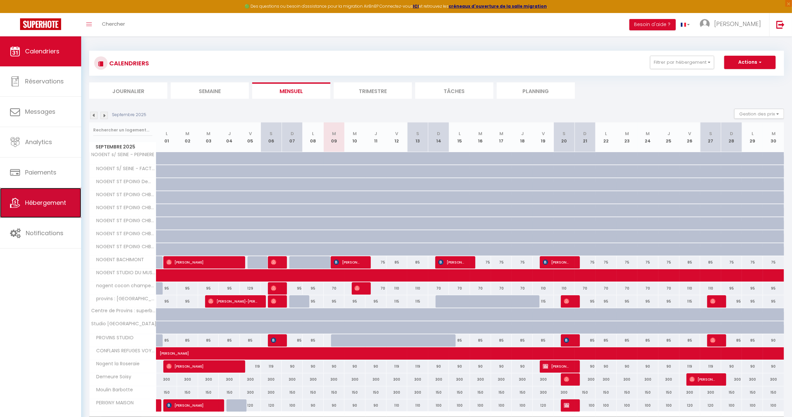
click at [48, 205] on span "Hébergement" at bounding box center [45, 203] width 41 height 8
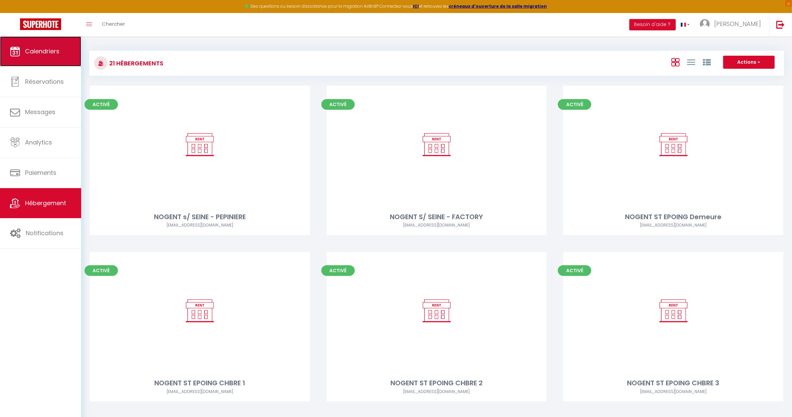
click at [60, 51] on link "Calendriers" at bounding box center [40, 51] width 81 height 30
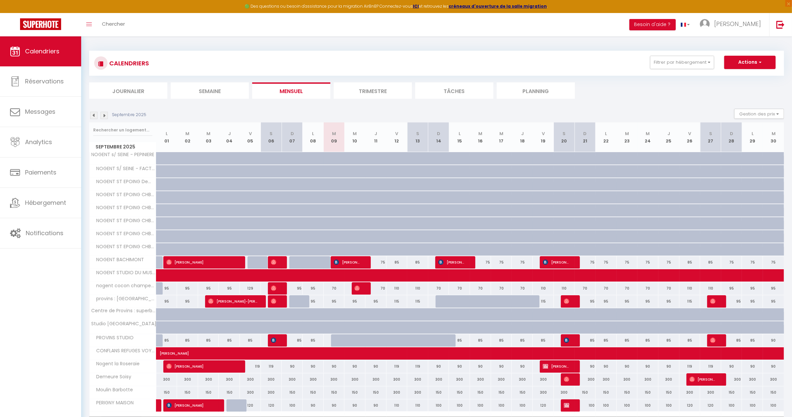
click at [106, 116] on img at bounding box center [103, 115] width 7 height 7
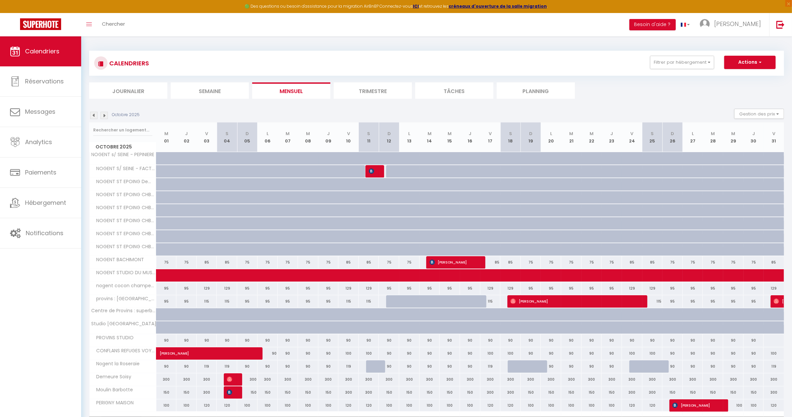
click at [106, 116] on img at bounding box center [103, 115] width 7 height 7
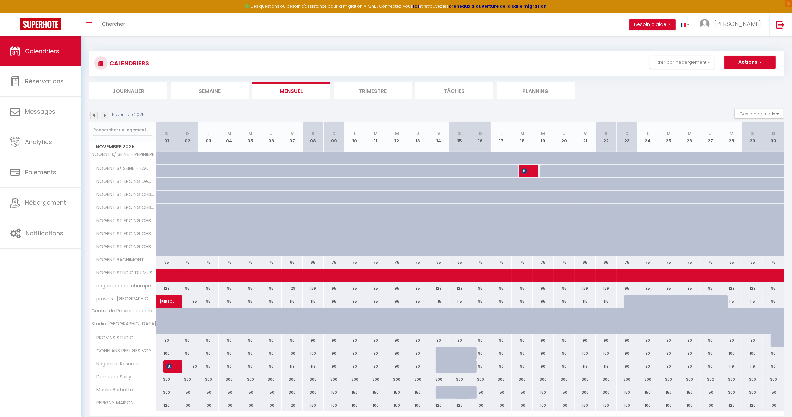
click at [106, 116] on img at bounding box center [103, 115] width 7 height 7
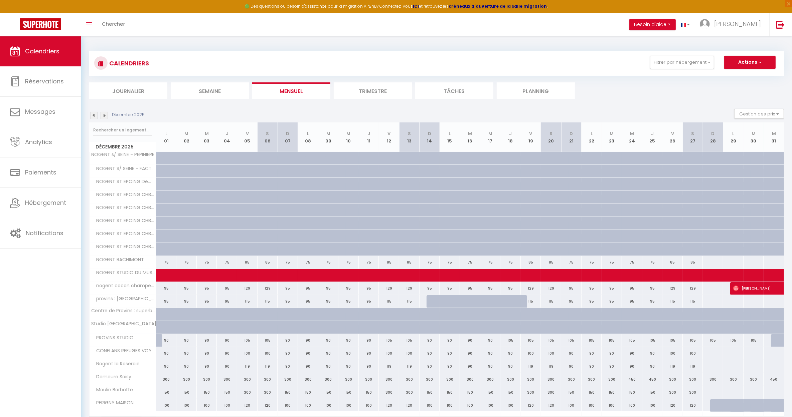
click at [106, 116] on img at bounding box center [103, 115] width 7 height 7
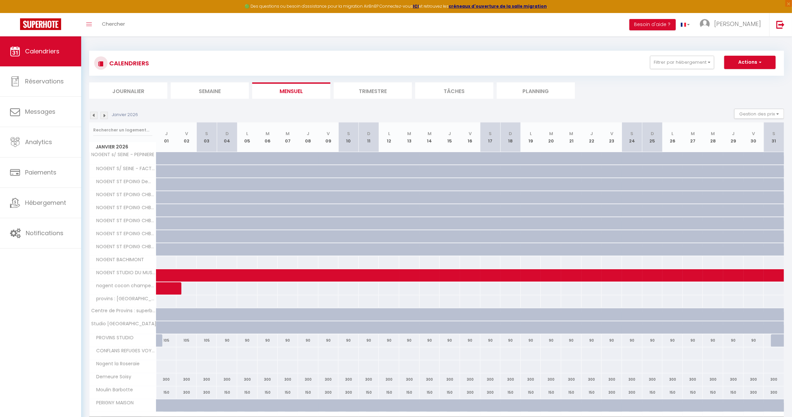
click at [106, 116] on img at bounding box center [103, 115] width 7 height 7
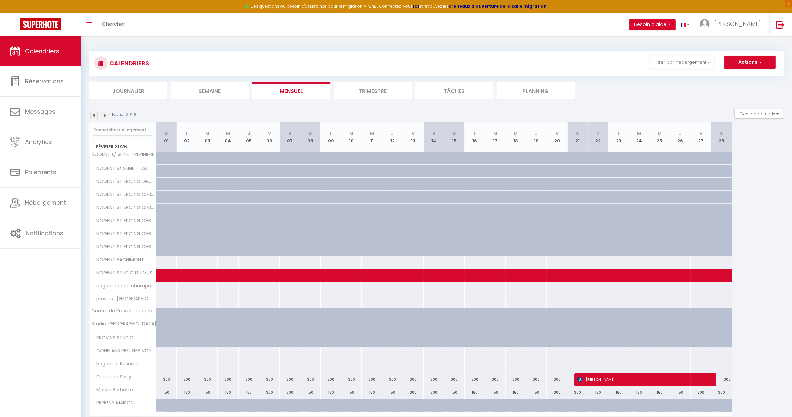
click at [106, 116] on img at bounding box center [103, 115] width 7 height 7
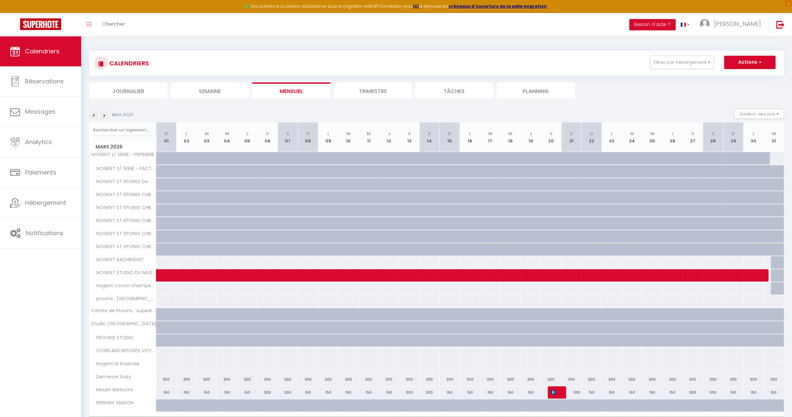
click at [106, 116] on img at bounding box center [103, 115] width 7 height 7
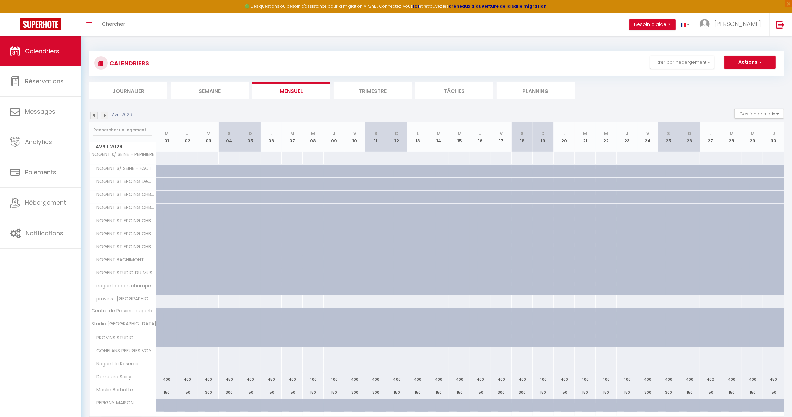
click at [106, 116] on img at bounding box center [103, 115] width 7 height 7
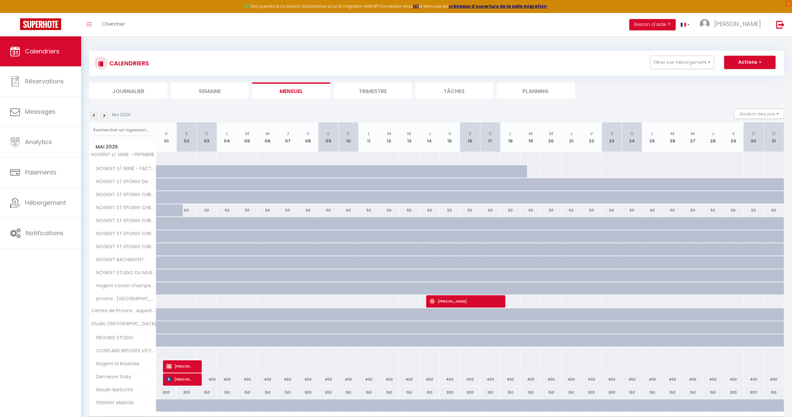
click at [106, 116] on img at bounding box center [103, 115] width 7 height 7
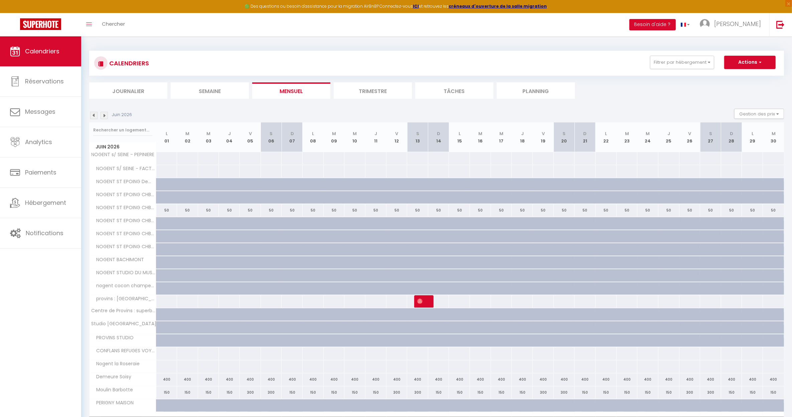
click at [106, 116] on img at bounding box center [103, 115] width 7 height 7
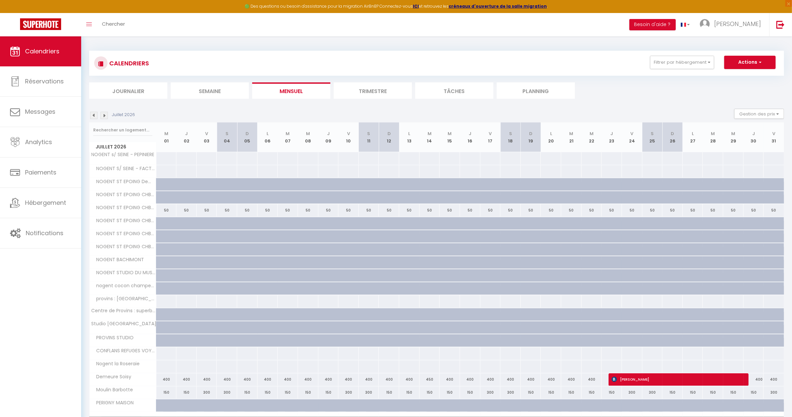
click at [106, 116] on img at bounding box center [103, 115] width 7 height 7
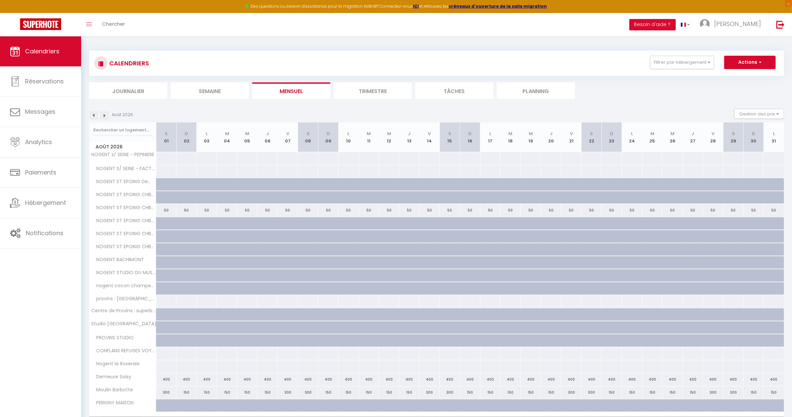
click at [106, 116] on img at bounding box center [103, 115] width 7 height 7
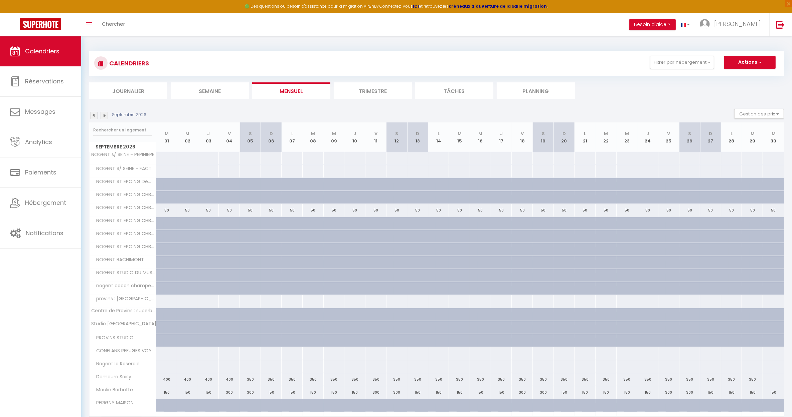
click at [94, 118] on img at bounding box center [93, 115] width 7 height 7
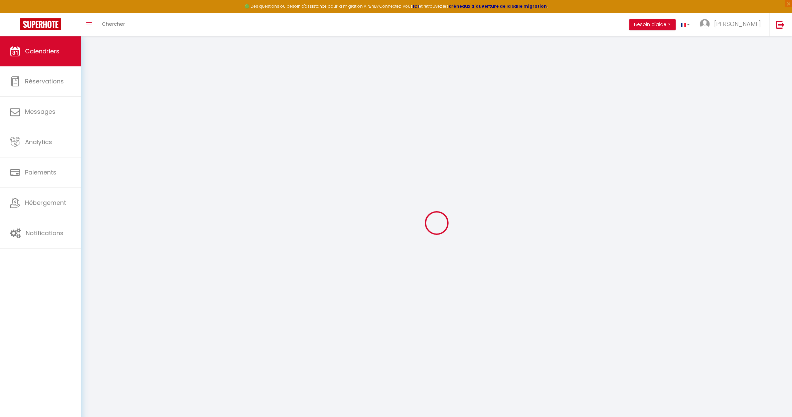
click at [94, 117] on div at bounding box center [436, 222] width 694 height 357
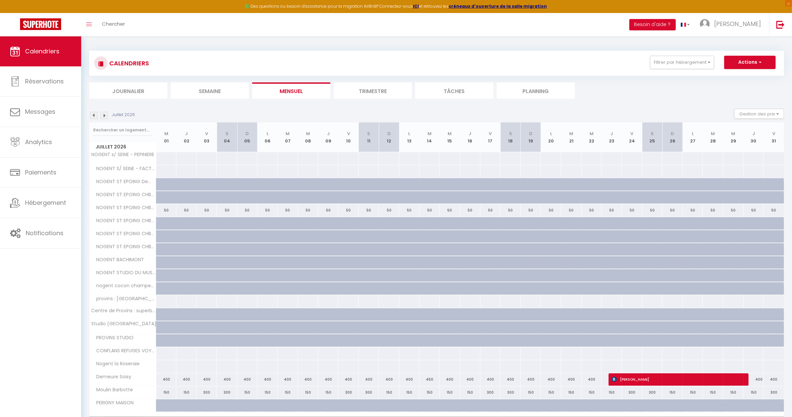
click at [94, 117] on img at bounding box center [93, 115] width 7 height 7
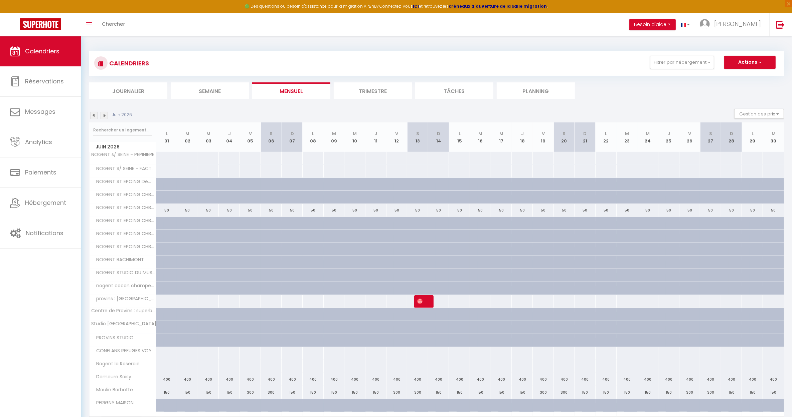
click at [94, 117] on img at bounding box center [93, 115] width 7 height 7
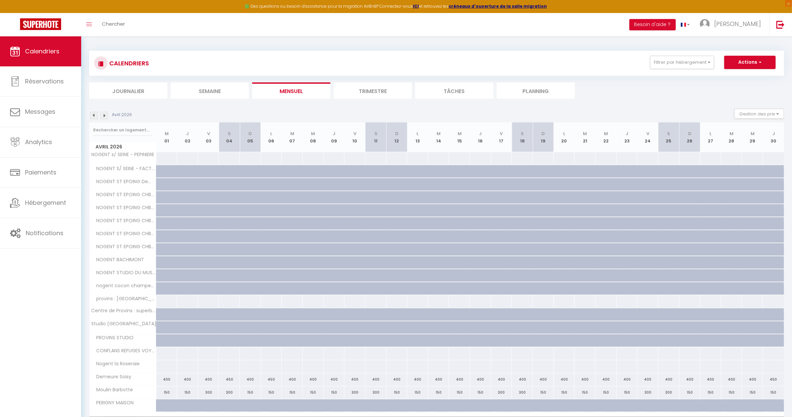
click at [94, 117] on img at bounding box center [93, 115] width 7 height 7
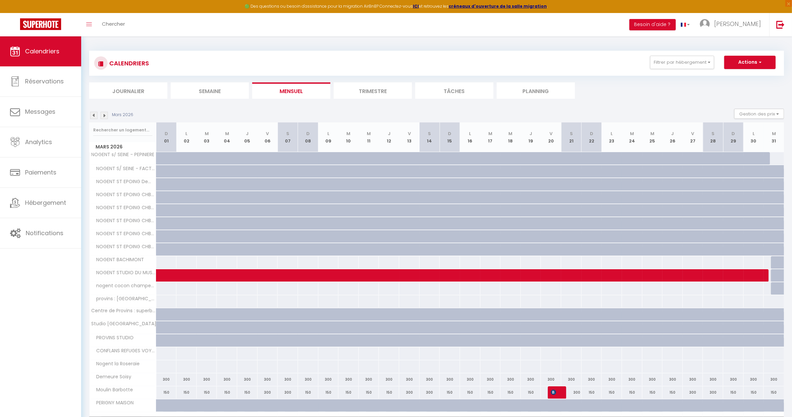
click at [94, 117] on img at bounding box center [93, 115] width 7 height 7
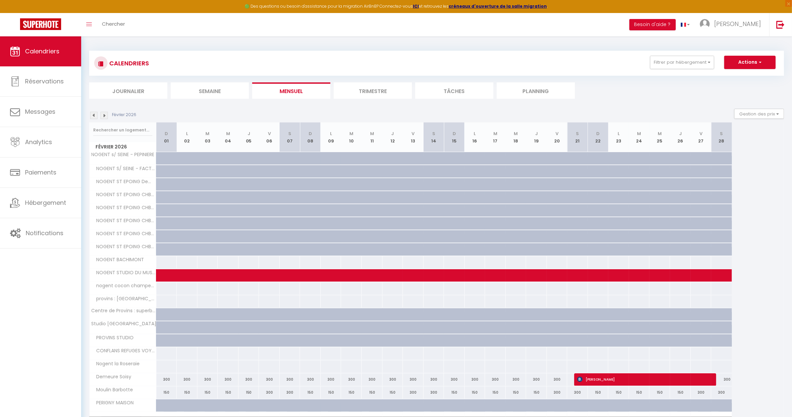
click at [94, 116] on img at bounding box center [93, 115] width 7 height 7
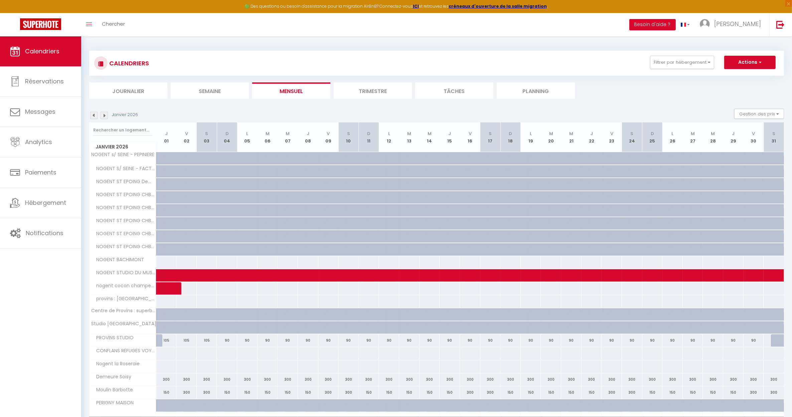
click at [94, 116] on img at bounding box center [93, 115] width 7 height 7
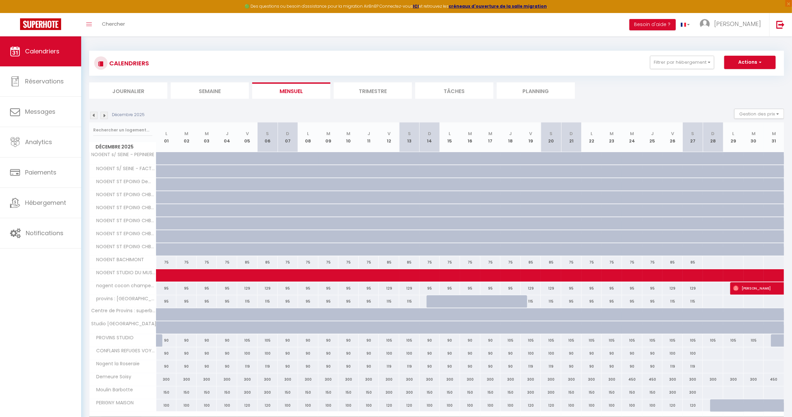
click at [94, 116] on img at bounding box center [93, 115] width 7 height 7
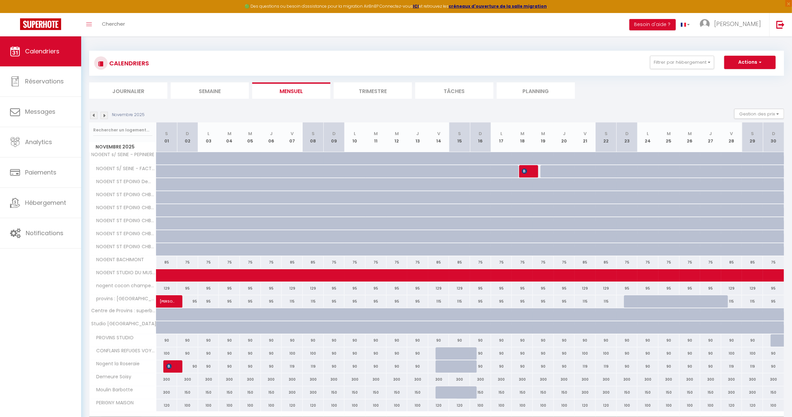
click at [94, 116] on img at bounding box center [93, 115] width 7 height 7
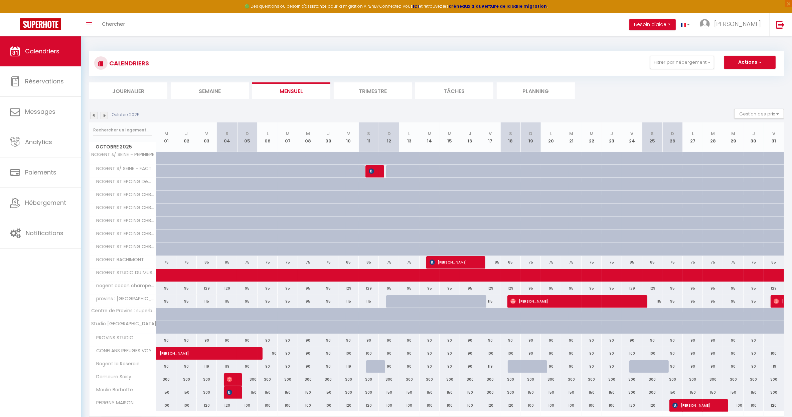
click at [94, 116] on img at bounding box center [93, 115] width 7 height 7
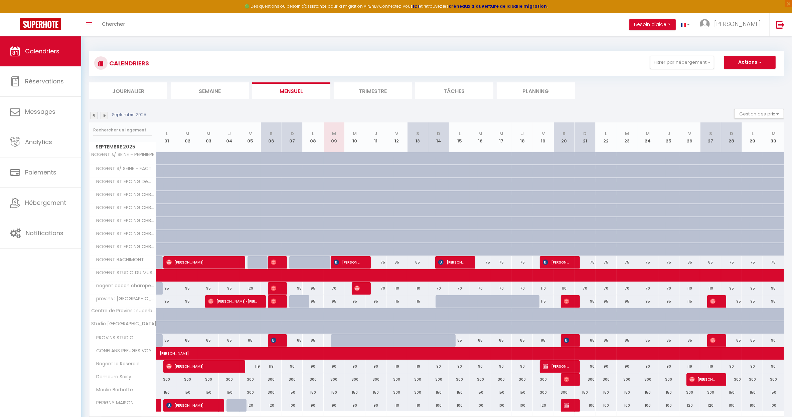
click at [94, 116] on img at bounding box center [93, 115] width 7 height 7
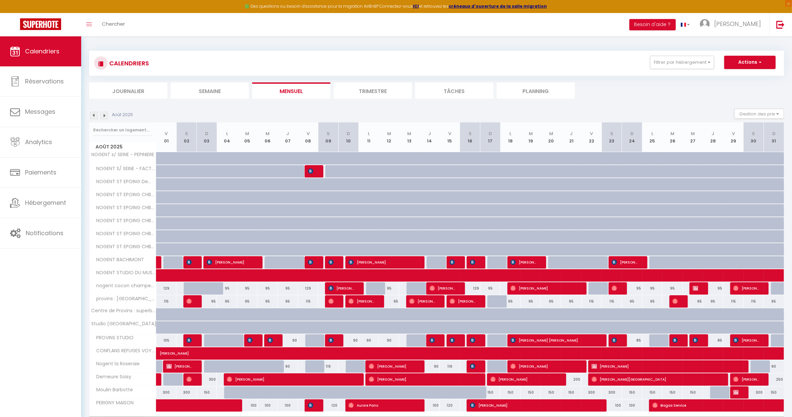
click at [105, 118] on img at bounding box center [103, 115] width 7 height 7
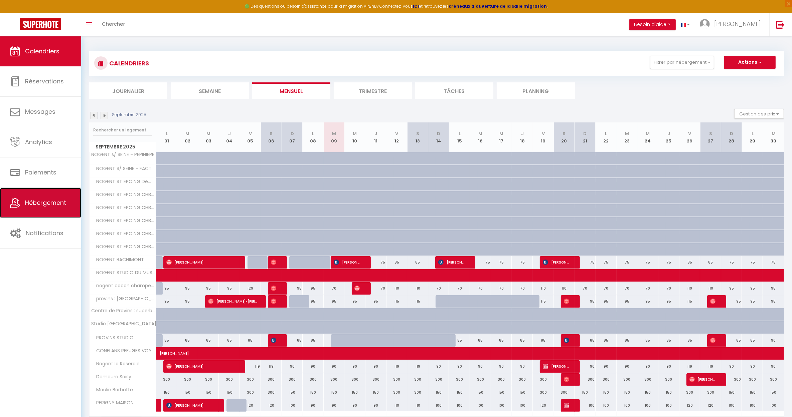
click at [37, 207] on span "Hébergement" at bounding box center [45, 203] width 41 height 8
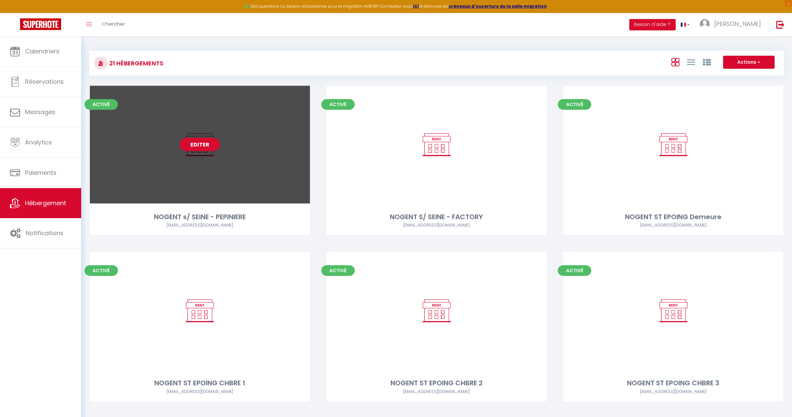
click at [203, 172] on div "Editer" at bounding box center [200, 145] width 220 height 118
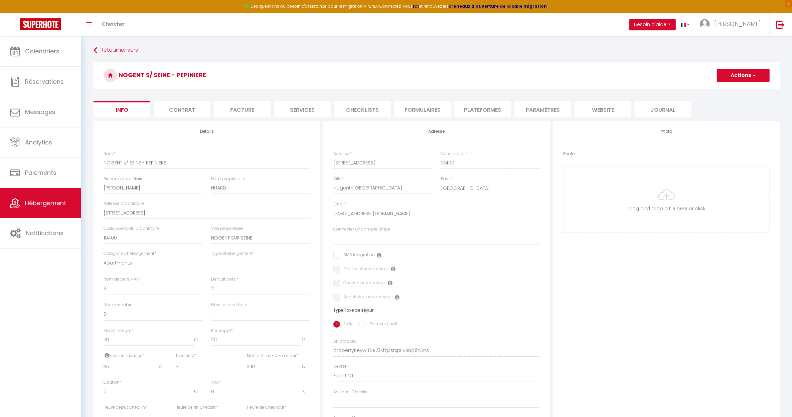
click at [733, 77] on button "Actions" at bounding box center [742, 75] width 53 height 13
click at [711, 107] on link "Supprimer" at bounding box center [732, 107] width 71 height 9
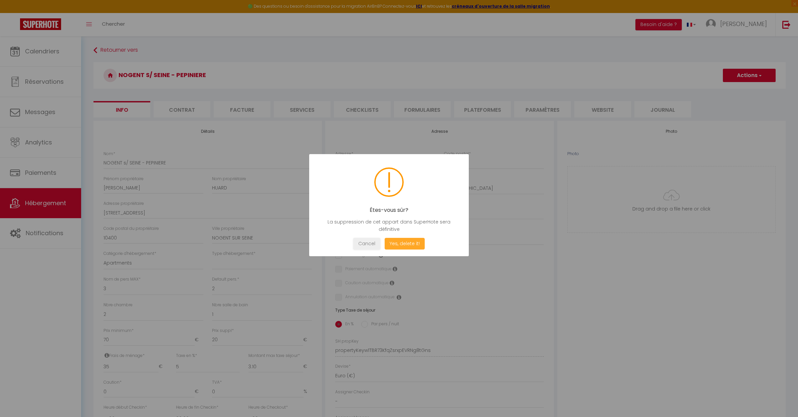
click at [404, 245] on button "Yes, delete it!" at bounding box center [405, 244] width 40 height 12
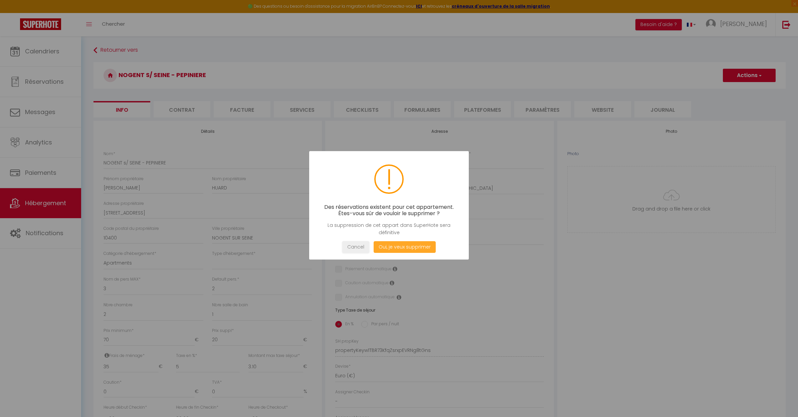
click at [408, 248] on button "Oui, je veux supprimer" at bounding box center [405, 247] width 62 height 12
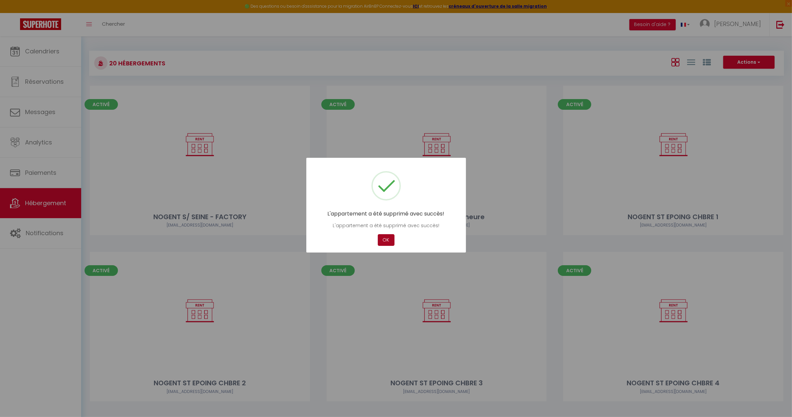
click at [384, 239] on button "OK" at bounding box center [386, 240] width 17 height 12
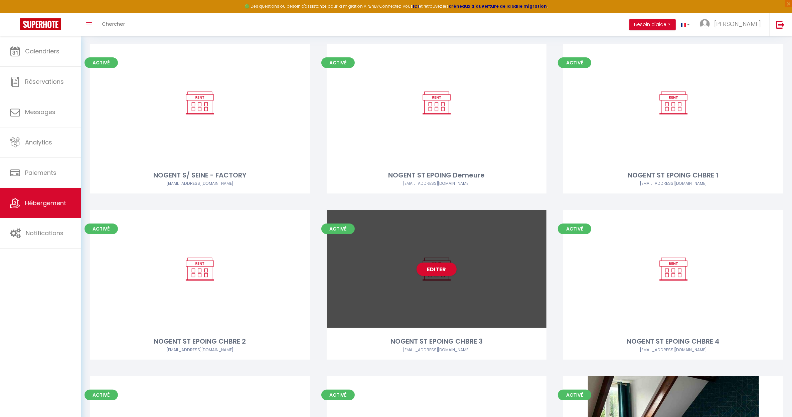
scroll to position [125, 0]
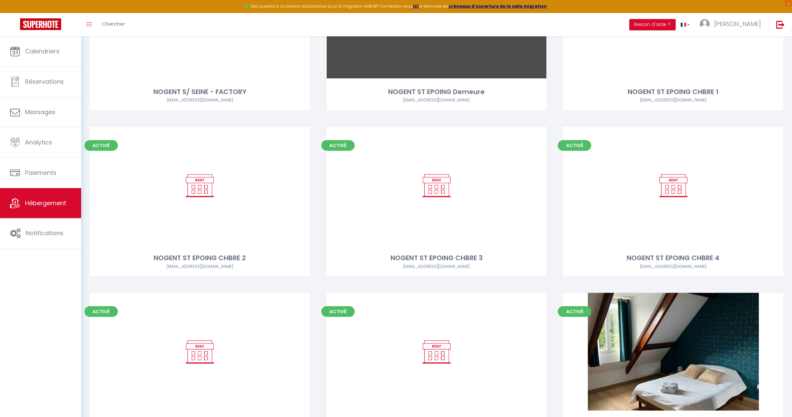
click at [472, 81] on div "Activé Editer NOGENT ST EPOING Demeure zexia20@gmail.com" at bounding box center [436, 36] width 220 height 150
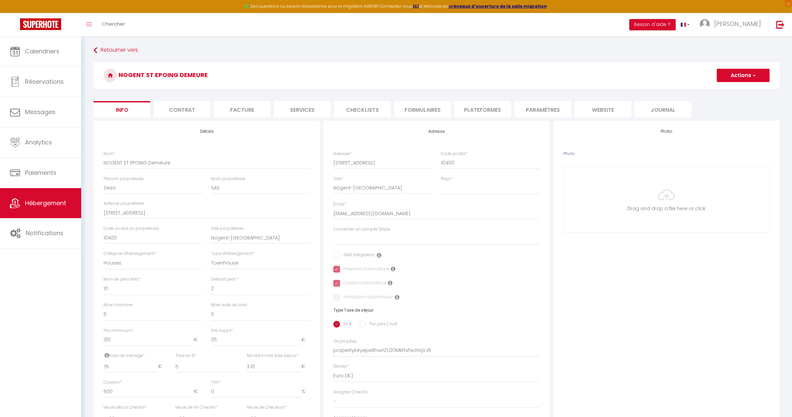
click at [740, 73] on button "Actions" at bounding box center [742, 75] width 53 height 13
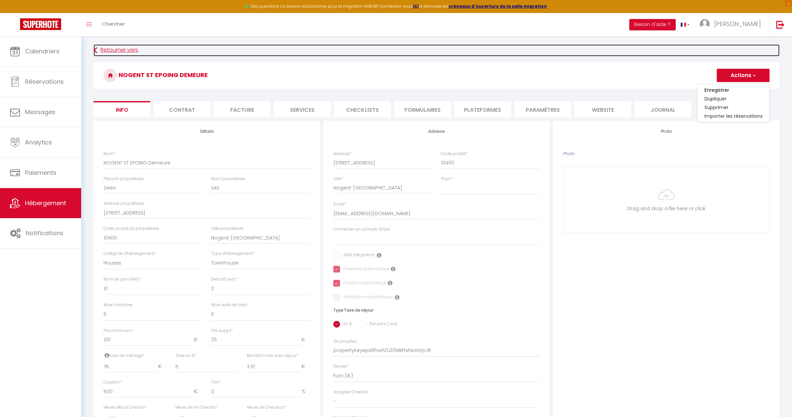
click at [550, 55] on link "Retourner vers" at bounding box center [436, 50] width 686 height 12
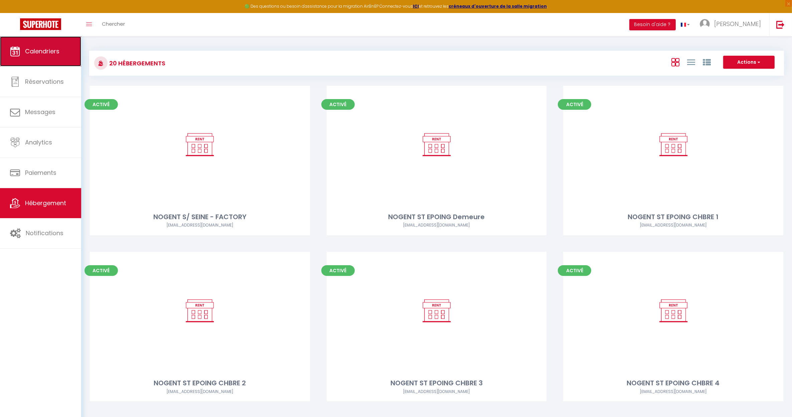
click at [26, 45] on link "Calendriers" at bounding box center [40, 51] width 81 height 30
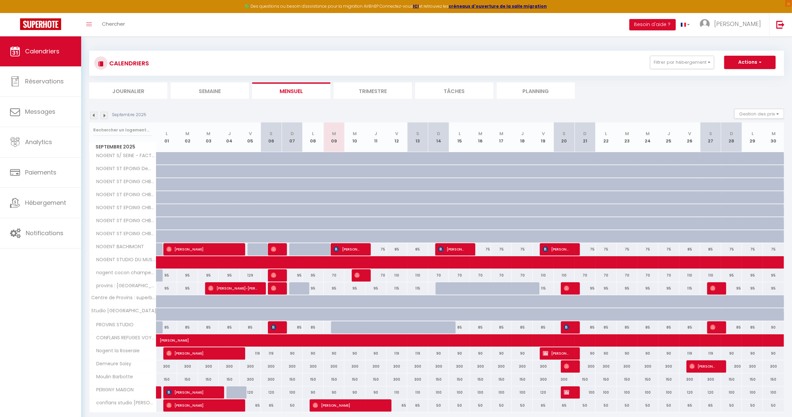
click at [186, 109] on div "Septembre 2025 Gestion des prix Nb Nuits minimum Règles Disponibilité" at bounding box center [436, 116] width 694 height 14
click at [42, 56] on link "Calendriers" at bounding box center [40, 51] width 81 height 30
click at [260, 44] on div "CALENDRIERS Filtrer par hébergement Tous NOGENT S/ SEINE - FACTORY NOGENT ST EP…" at bounding box center [436, 238] width 710 height 404
click at [172, 116] on div "Septembre 2025 Gestion des prix Nb Nuits minimum Règles Disponibilité" at bounding box center [436, 116] width 694 height 14
click at [139, 103] on section "Septembre 2025 Gestion des prix Nb Nuits minimum Règles Disponibilité Septembre…" at bounding box center [436, 267] width 694 height 330
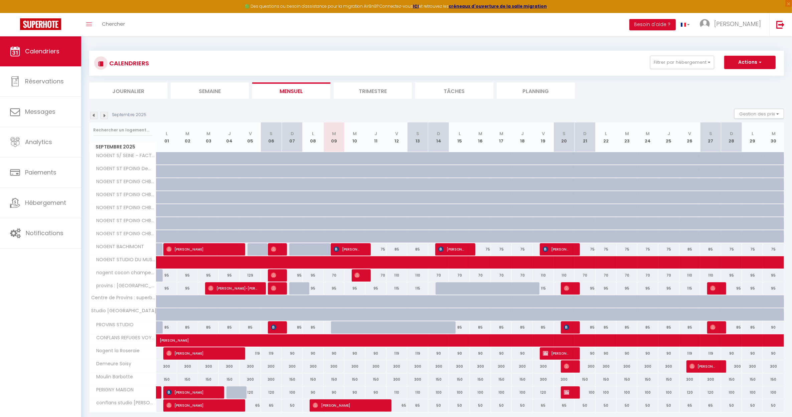
click at [238, 109] on div "Septembre 2025 Gestion des prix Nb Nuits minimum Règles Disponibilité" at bounding box center [436, 116] width 694 height 14
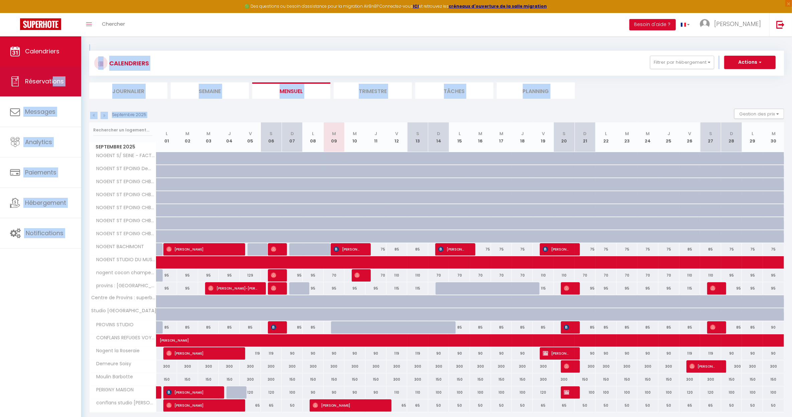
drag, startPoint x: 599, startPoint y: 111, endPoint x: 52, endPoint y: 84, distance: 547.2
click at [52, 84] on div "🟢 Des questions ou besoin d'assistance pour la migration AirBnB? Connectez-vous…" at bounding box center [396, 238] width 792 height 404
click at [263, 113] on div "Septembre 2025 Gestion des prix Nb Nuits minimum Règles Disponibilité" at bounding box center [436, 116] width 694 height 14
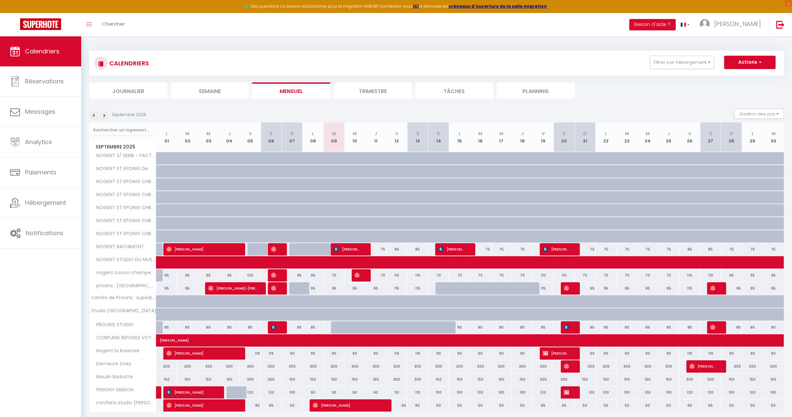
click at [592, 80] on div "CALENDRIERS Filtrer par hébergement Tous NOGENT S/ SEINE - FACTORY NOGENT ST EP…" at bounding box center [436, 75] width 694 height 48
click at [236, 111] on div "Septembre 2025 Gestion des prix Nb Nuits minimum Règles Disponibilité" at bounding box center [436, 116] width 694 height 14
click at [266, 197] on tbody "NOGENT S/ SEINE - FACTORY 85 85 85 85 120 120 85 85 85 85 85" at bounding box center [436, 282] width 694 height 260
